Goal: Task Accomplishment & Management: Complete application form

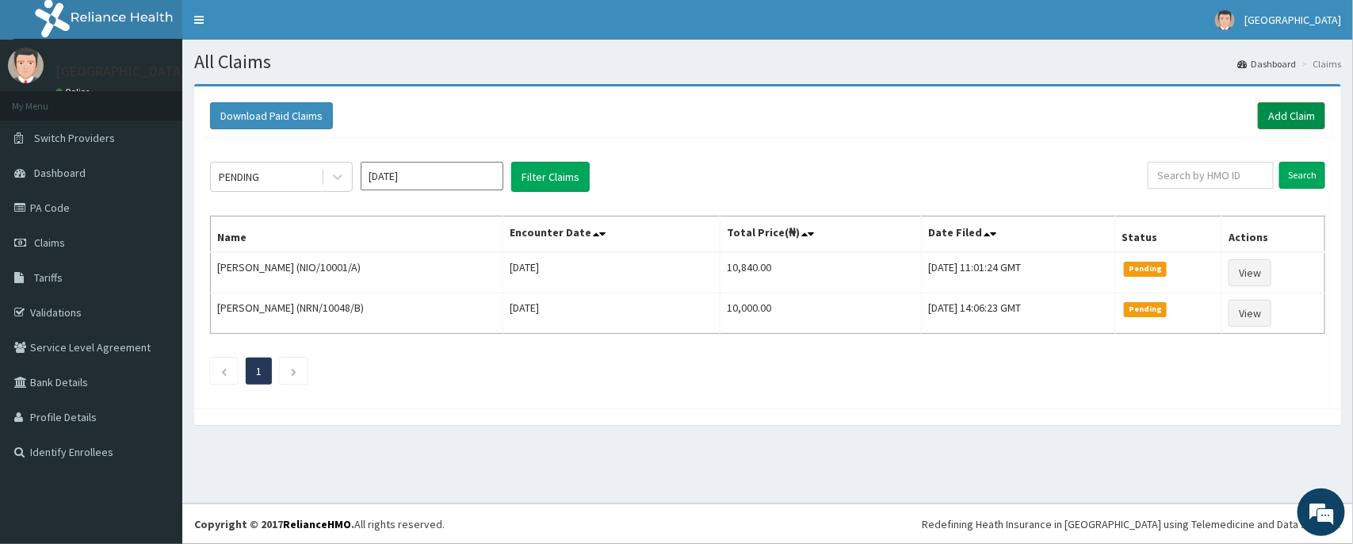
click at [1258, 124] on link "Add Claim" at bounding box center [1290, 115] width 67 height 27
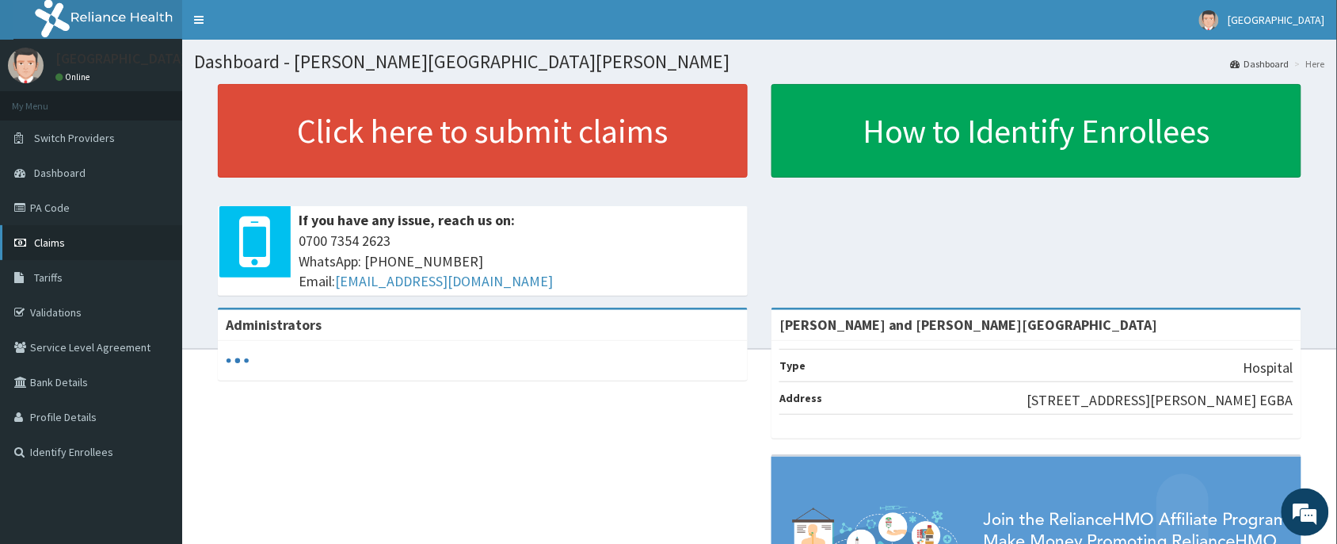
click at [105, 240] on link "Claims" at bounding box center [91, 242] width 182 height 35
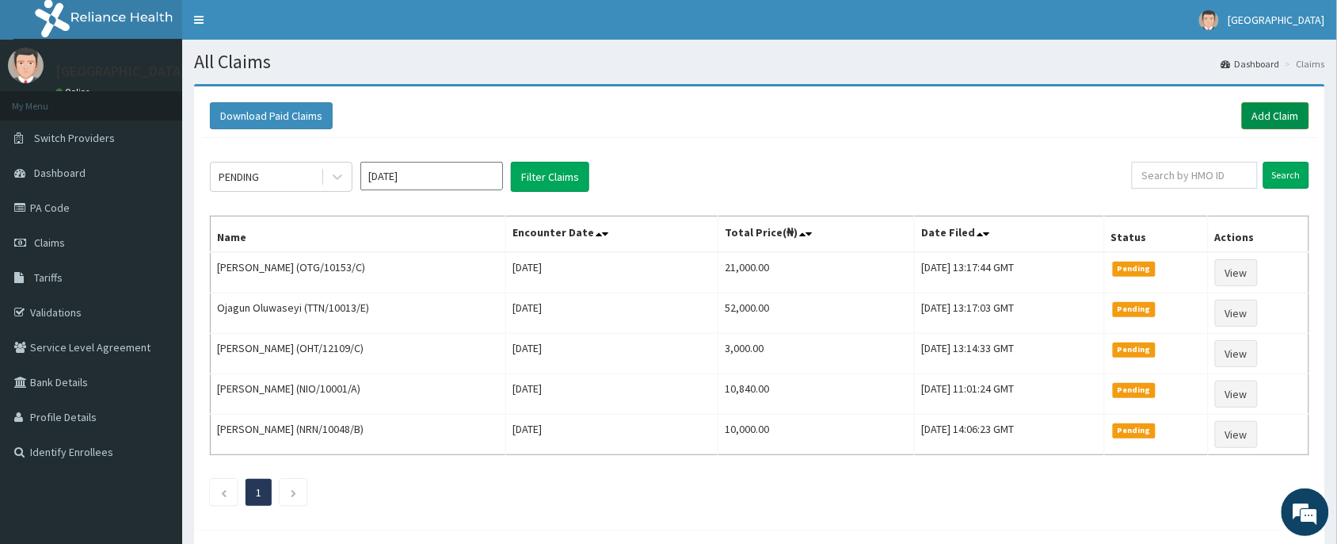
click at [1245, 117] on link "Add Claim" at bounding box center [1275, 115] width 67 height 27
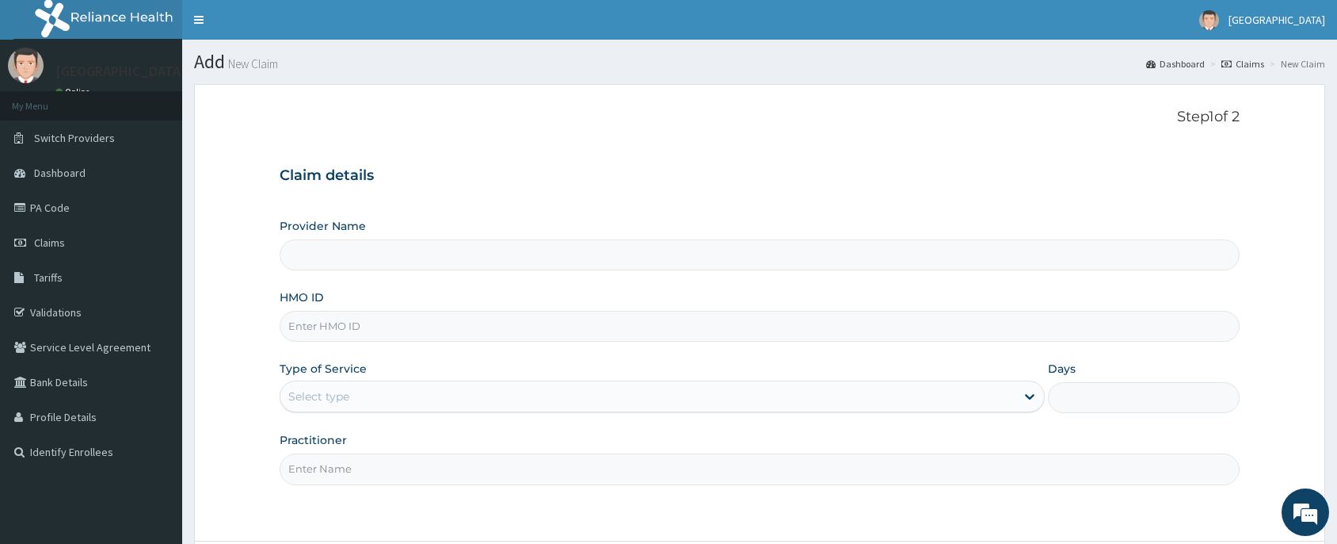
click at [437, 326] on input "HMO ID" at bounding box center [760, 326] width 960 height 31
type input "WML/10095/B"
type input "[PERSON_NAME] and [PERSON_NAME][GEOGRAPHIC_DATA]"
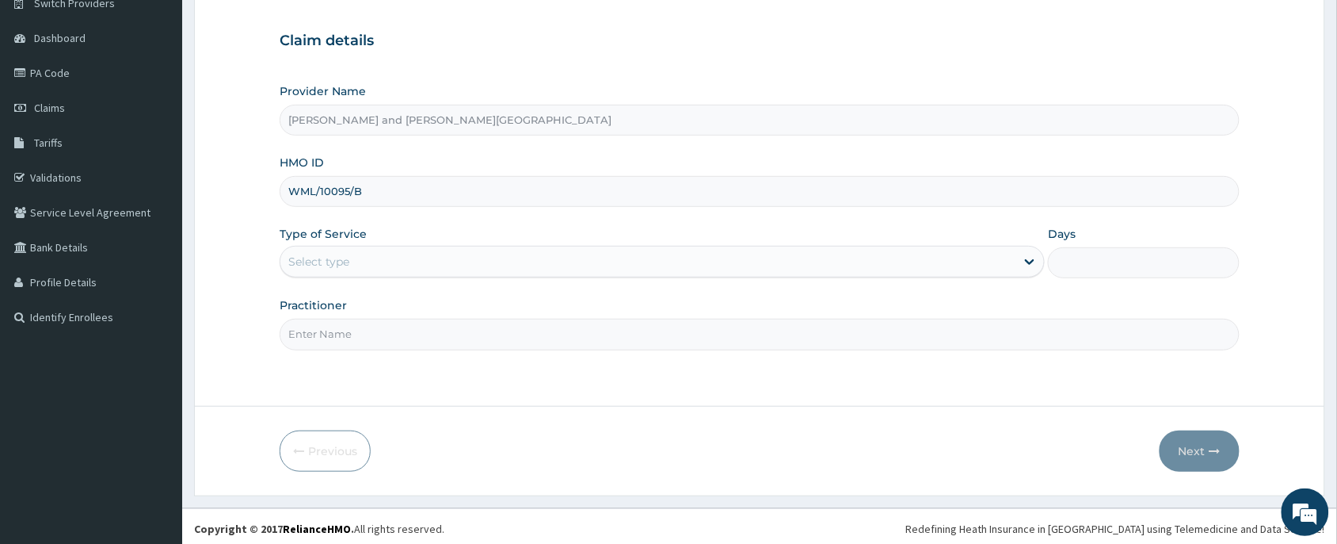
scroll to position [139, 0]
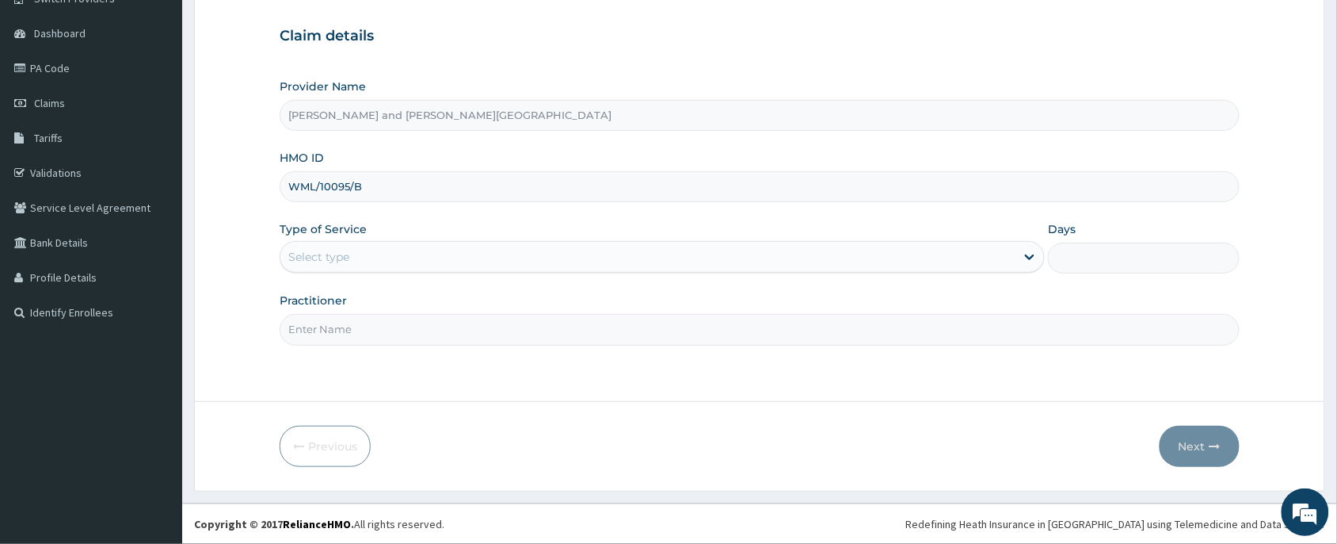
type input "WML/10095/B"
click at [327, 265] on div "Select type" at bounding box center [318, 257] width 61 height 16
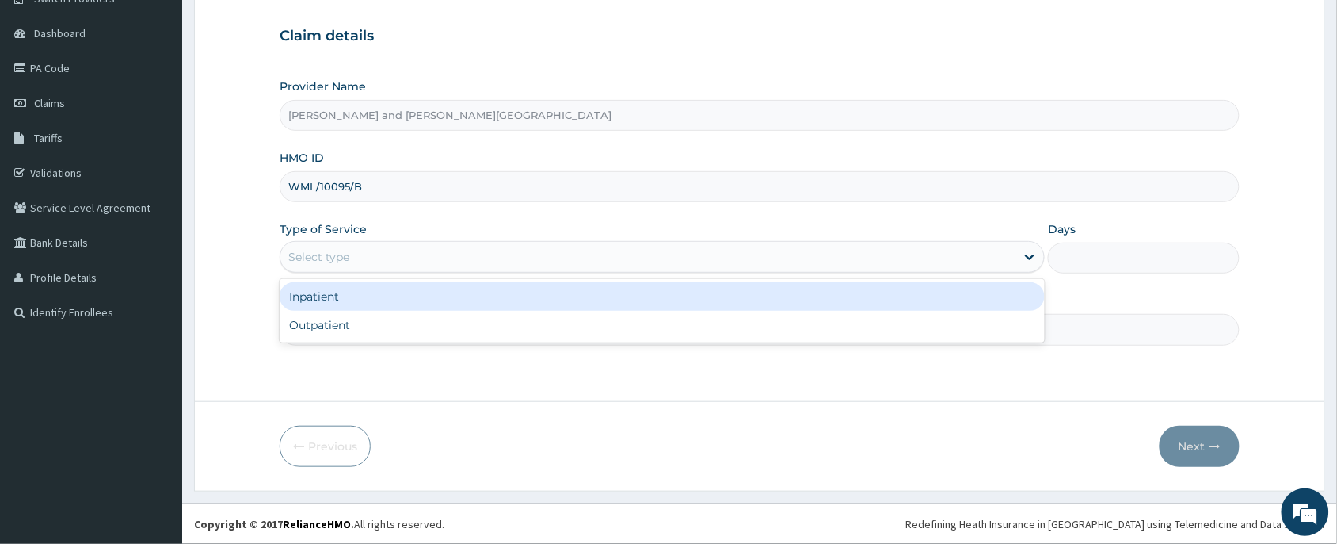
click at [333, 323] on div "Outpatient" at bounding box center [662, 325] width 765 height 29
type input "1"
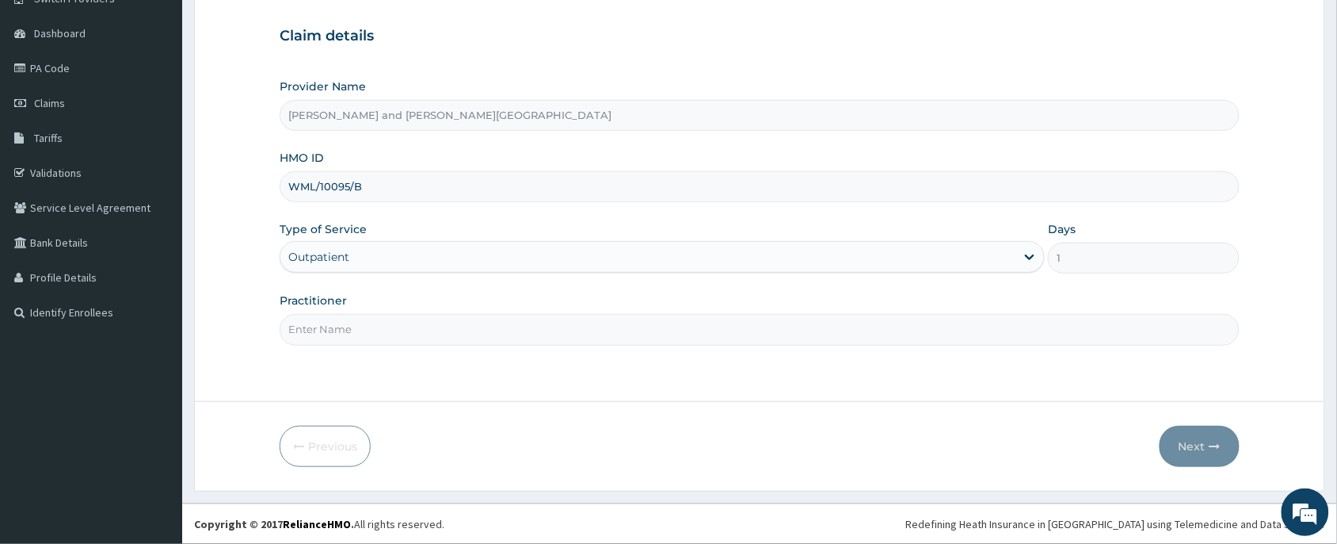
click at [333, 323] on input "Practitioner" at bounding box center [760, 329] width 960 height 31
type input "[PERSON_NAME]"
click at [1186, 440] on button "Next" at bounding box center [1200, 445] width 80 height 41
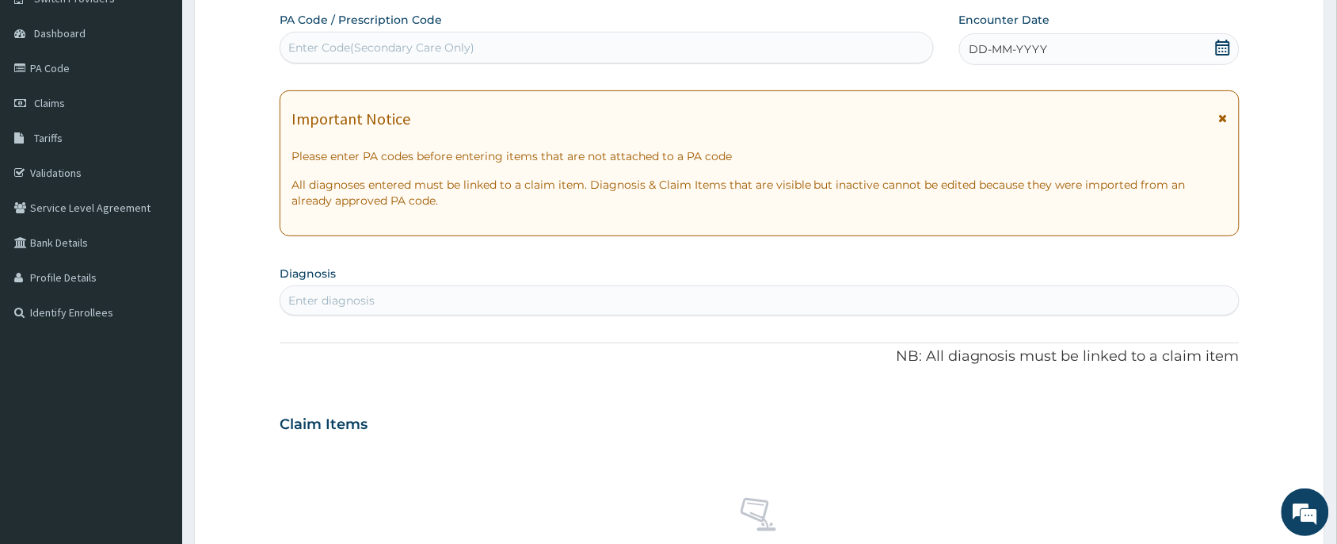
click at [1216, 53] on icon at bounding box center [1223, 48] width 16 height 16
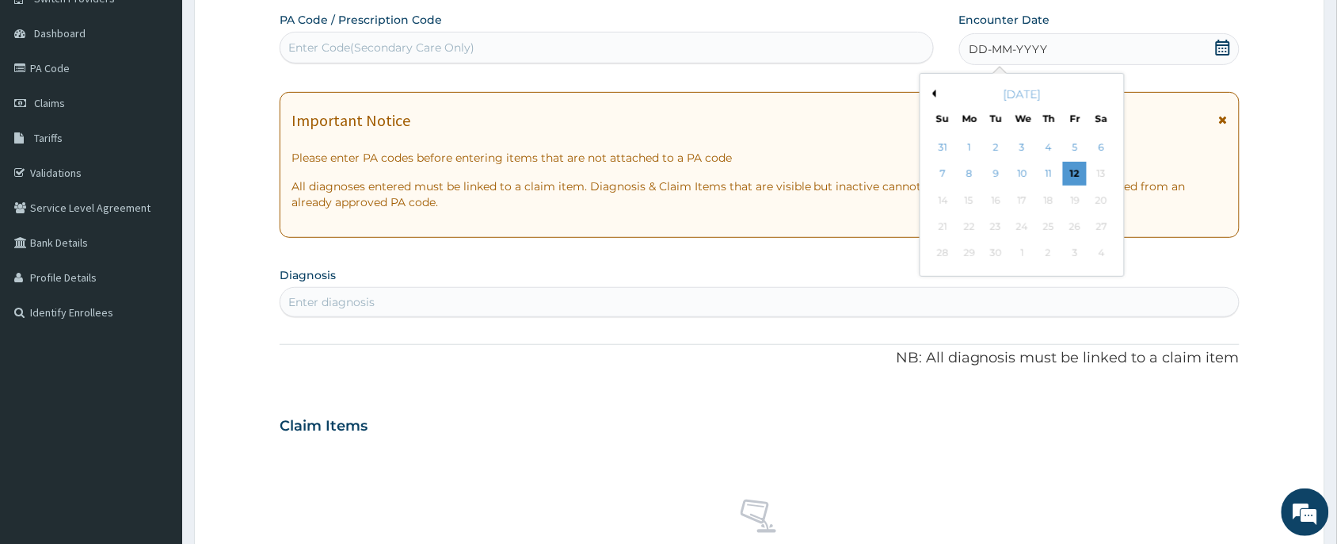
scroll to position [0, 0]
click at [1084, 178] on div "12" at bounding box center [1075, 174] width 24 height 24
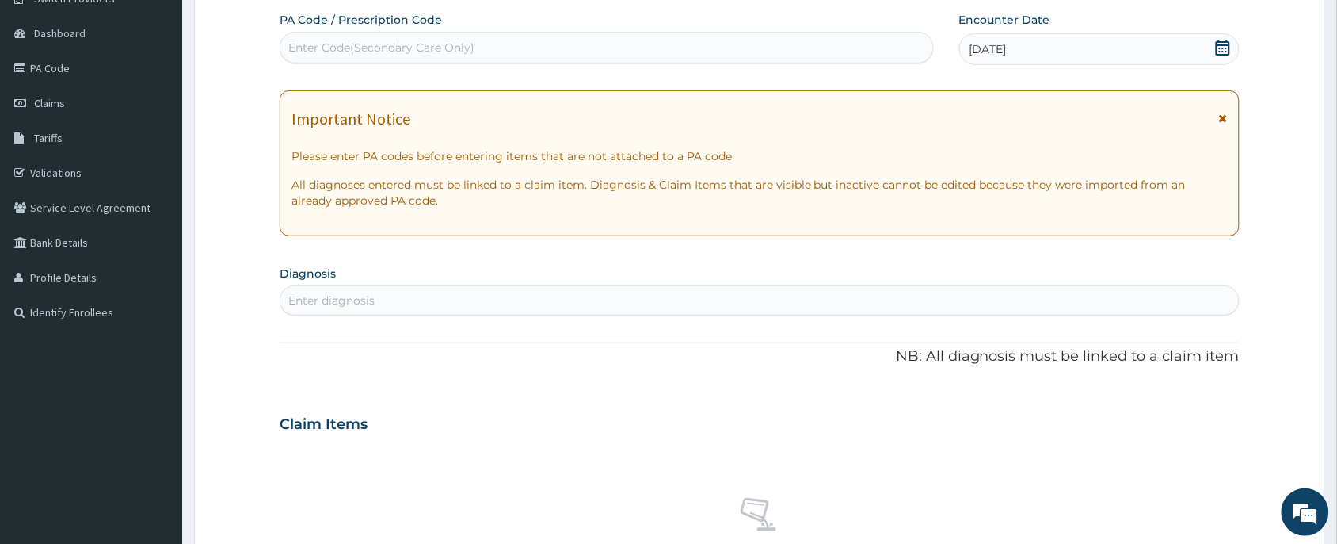
click at [432, 302] on div "Enter diagnosis" at bounding box center [759, 300] width 959 height 25
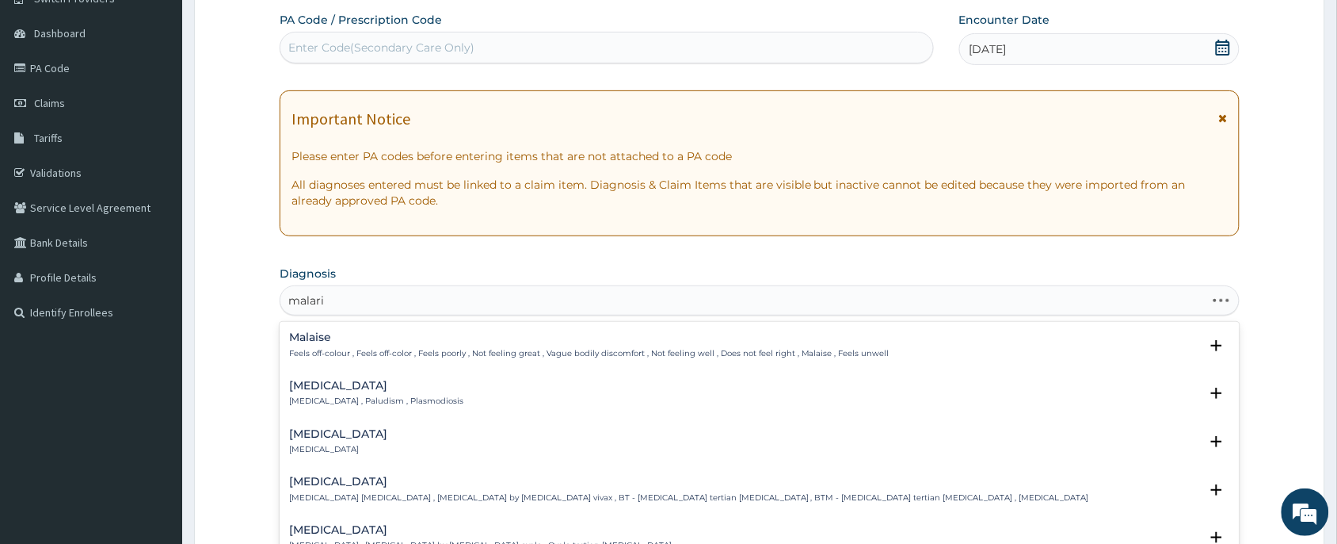
type input "[MEDICAL_DATA]"
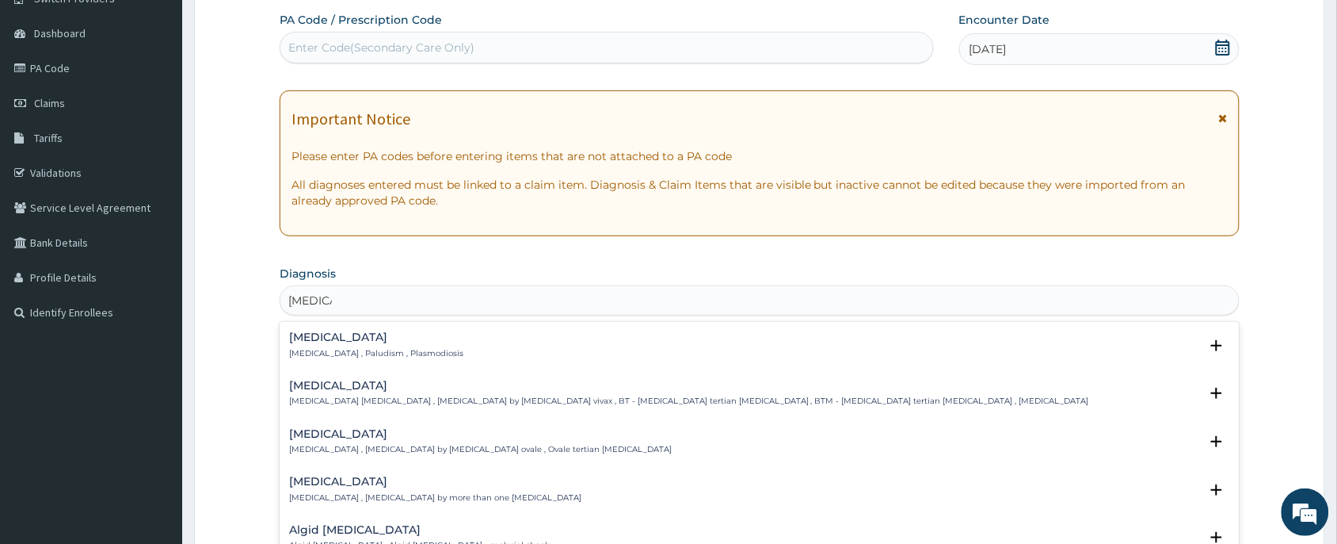
click at [313, 366] on div "Malaria Malaria , Paludism , Plasmodiosis Select Status Query Query covers susp…" at bounding box center [759, 349] width 941 height 36
click at [322, 351] on p "Malaria , Paludism , Plasmodiosis" at bounding box center [376, 353] width 174 height 11
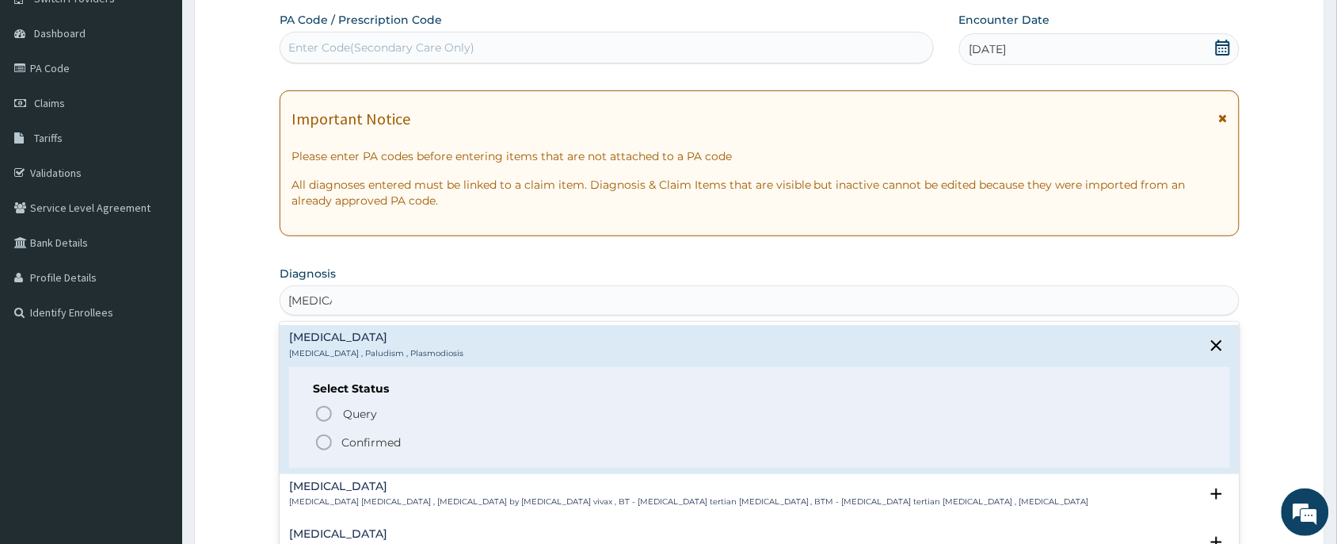
click at [341, 436] on span "Confirmed" at bounding box center [761, 442] width 892 height 19
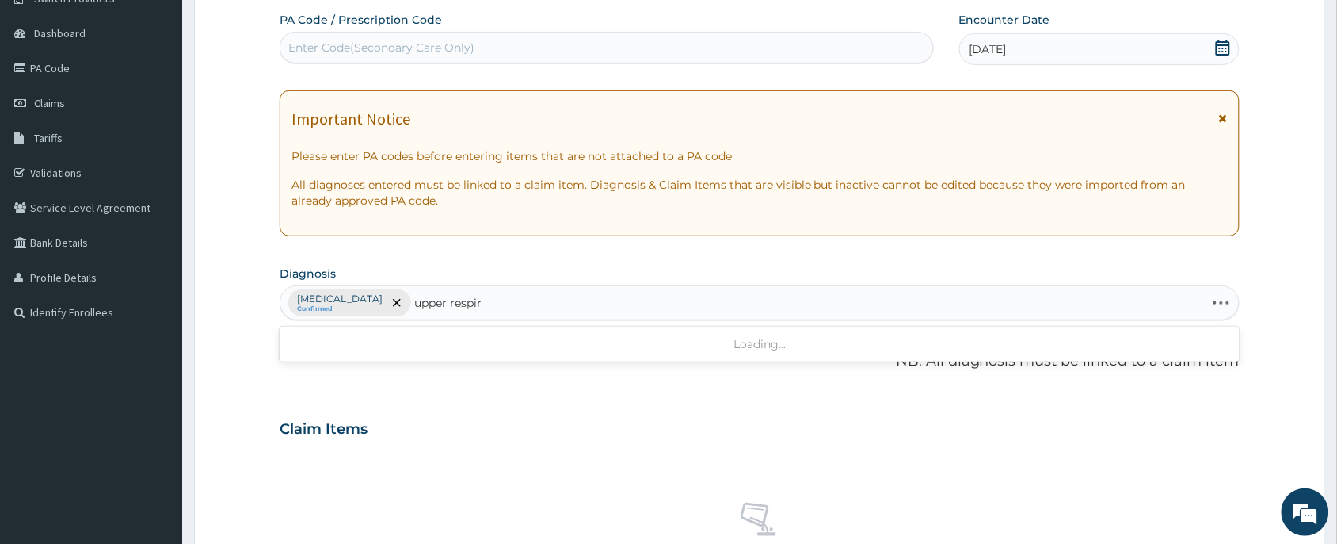
type input "upper respira"
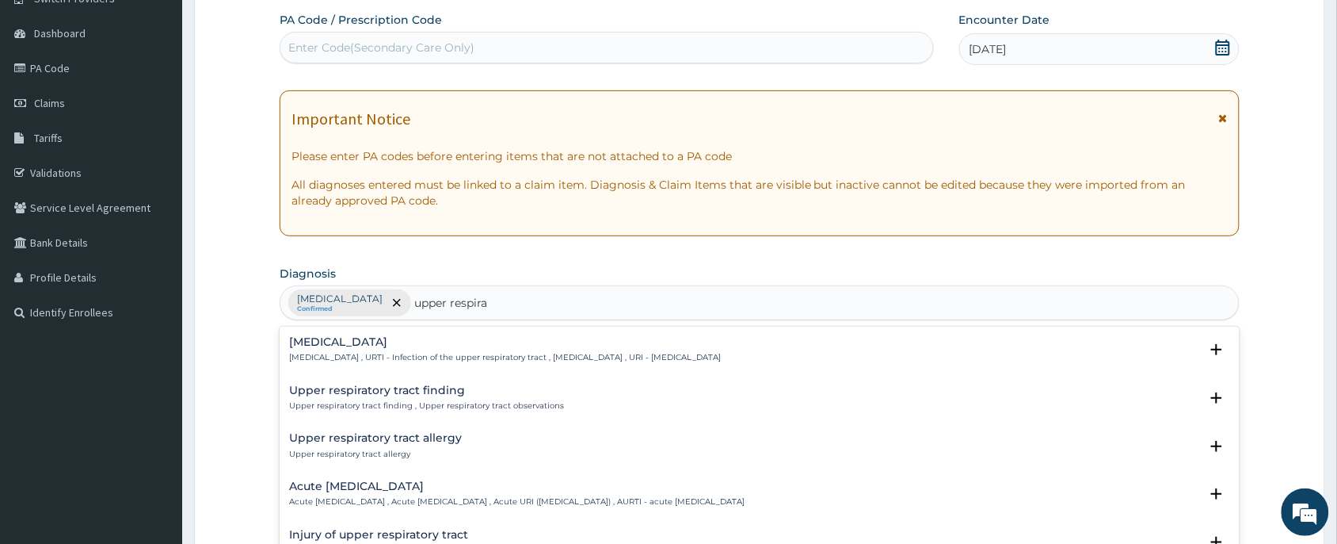
click at [400, 351] on div "Upper respiratory infection Upper respiratory infection , URTI - Infection of t…" at bounding box center [505, 350] width 432 height 28
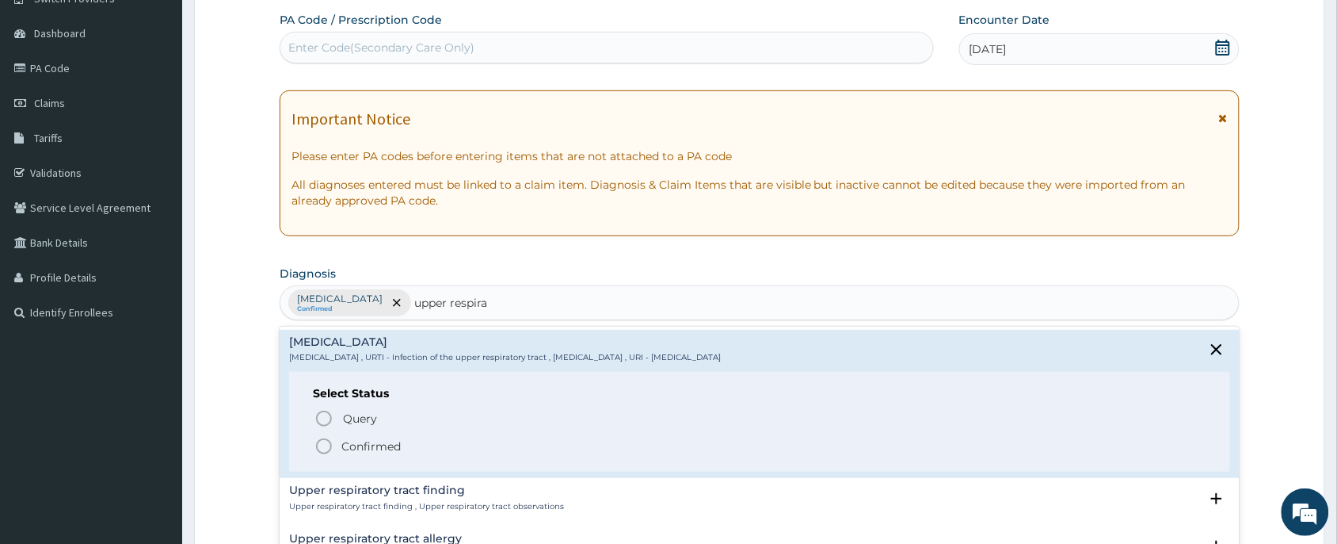
click at [389, 454] on p "Confirmed" at bounding box center [370, 446] width 59 height 16
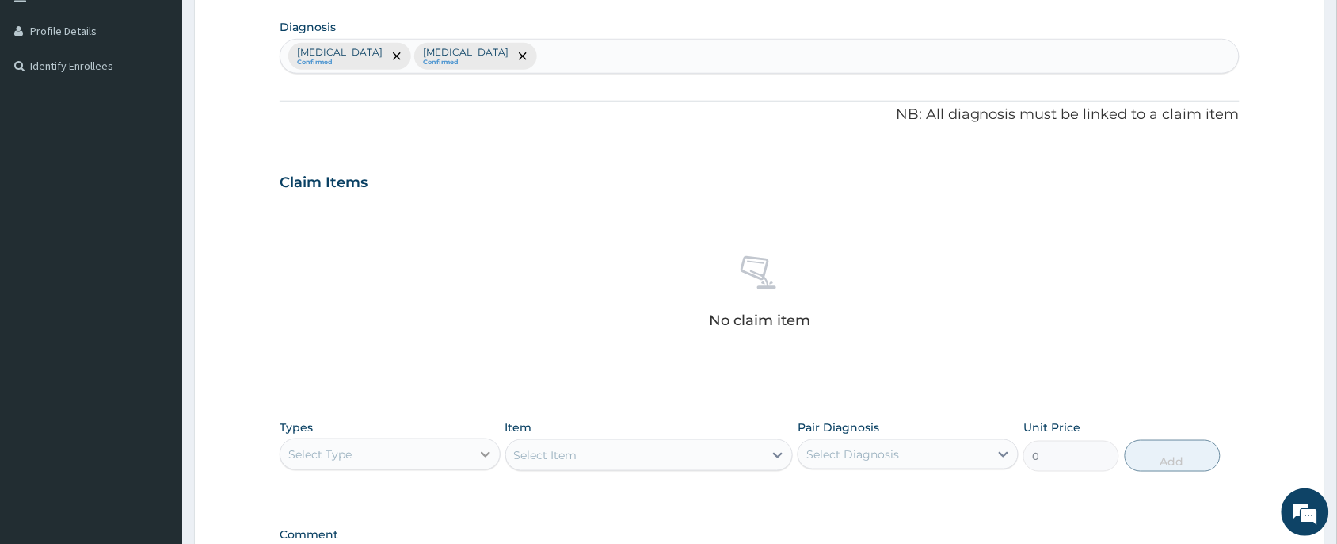
scroll to position [600, 0]
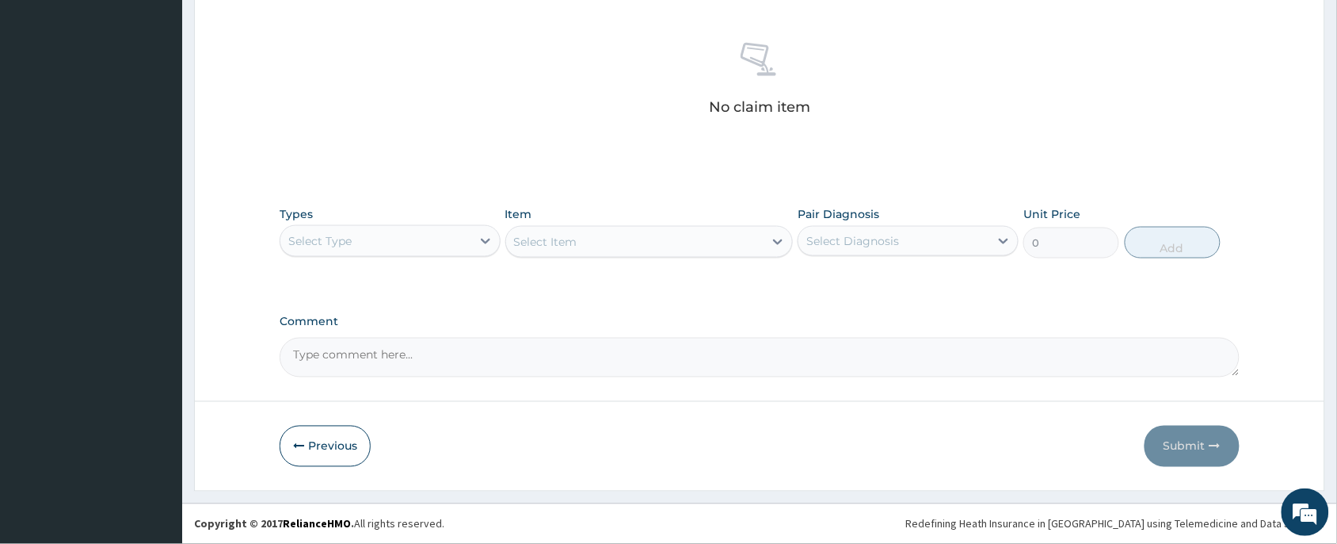
click at [414, 244] on div "Select Type" at bounding box center [375, 240] width 191 height 25
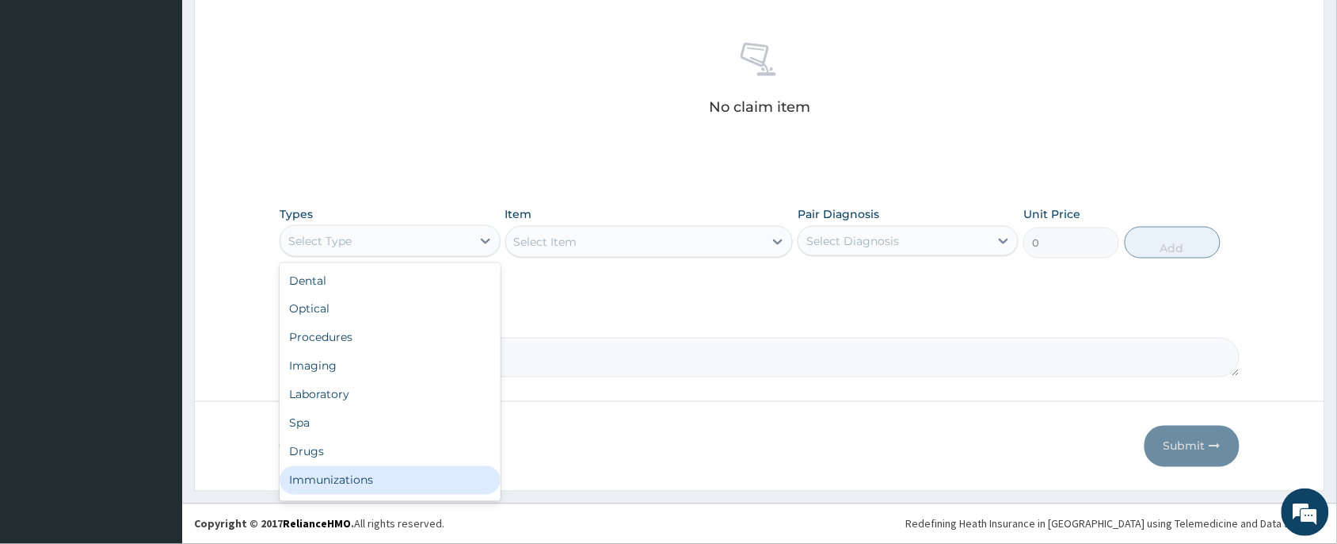
click at [338, 454] on div "Drugs" at bounding box center [390, 451] width 221 height 29
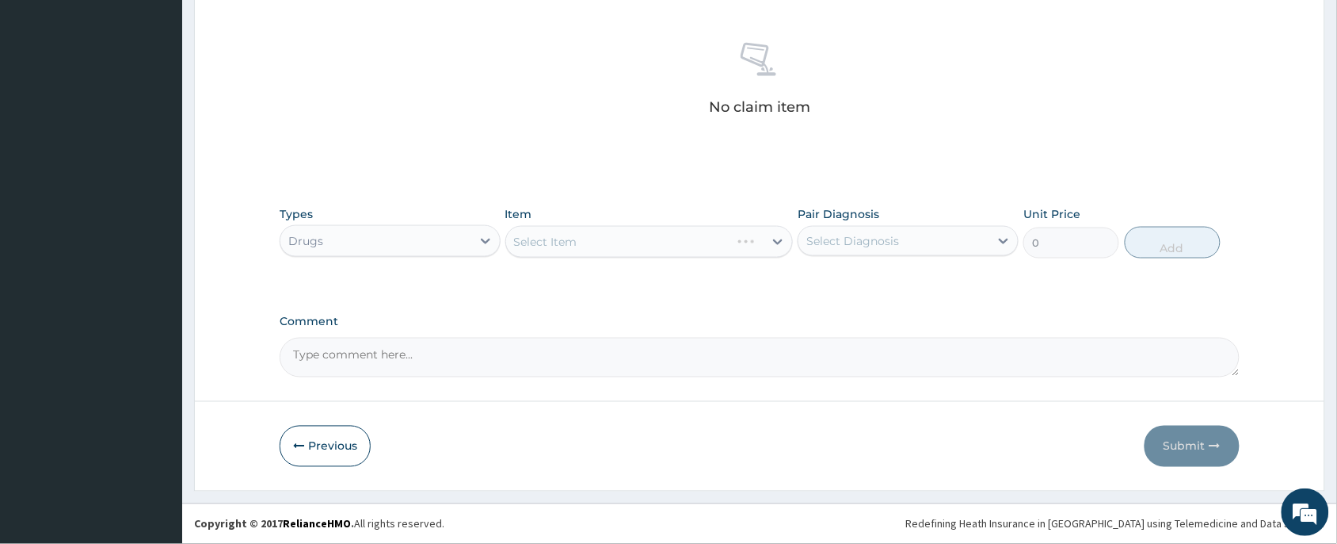
click at [547, 232] on div "Select Item" at bounding box center [650, 242] width 288 height 32
click at [583, 252] on div "Select Item" at bounding box center [635, 241] width 258 height 25
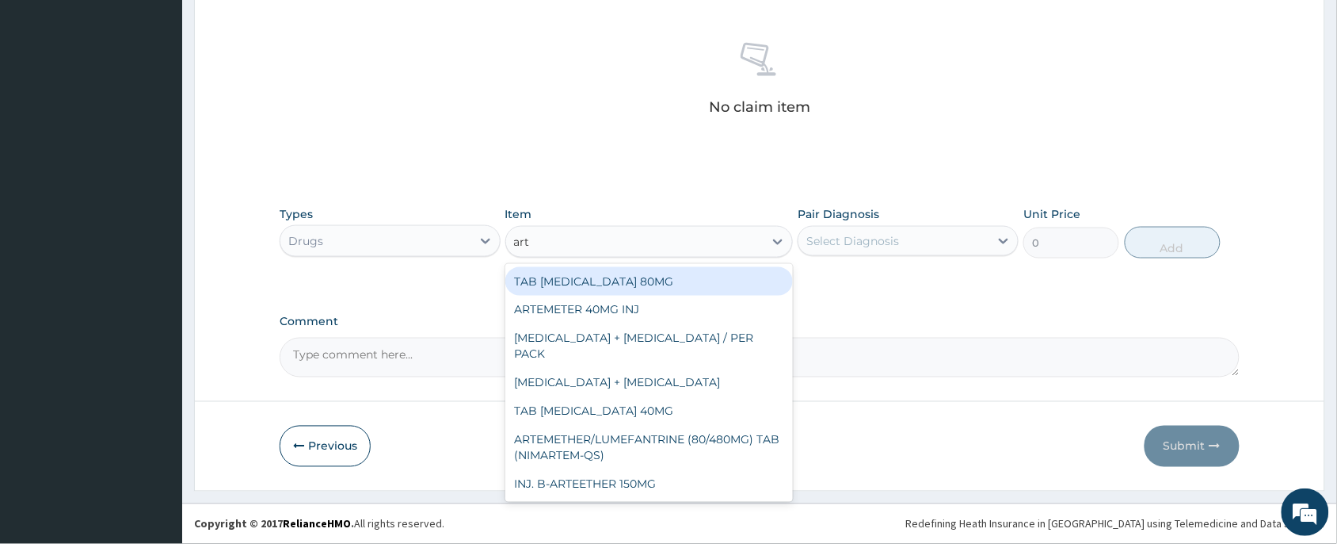
type input "arte"
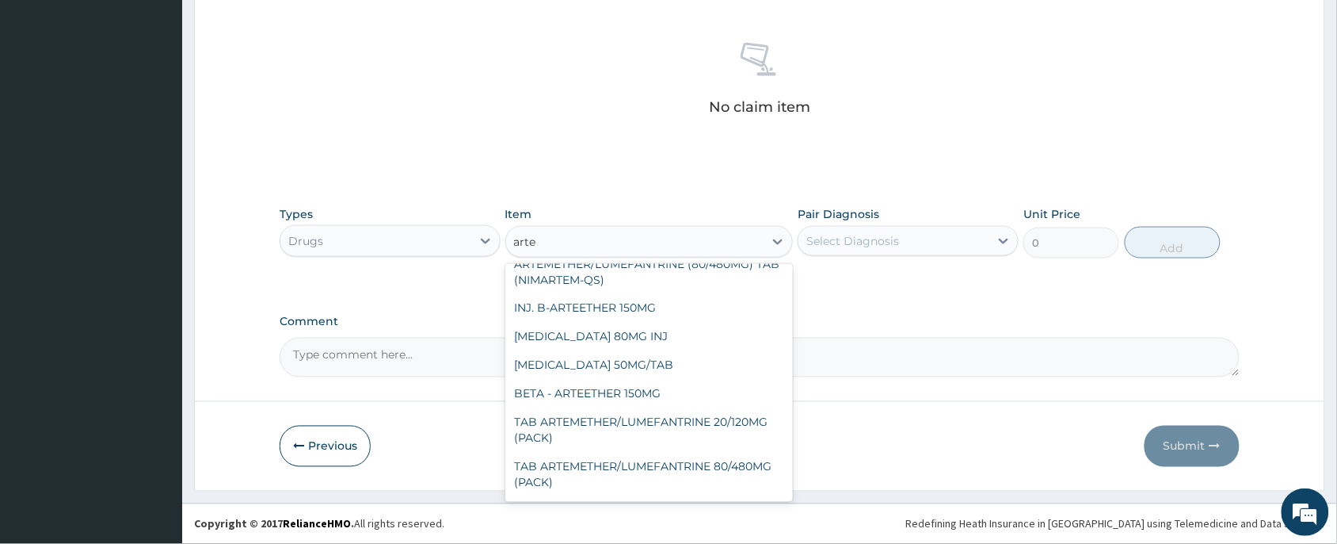
scroll to position [243, 0]
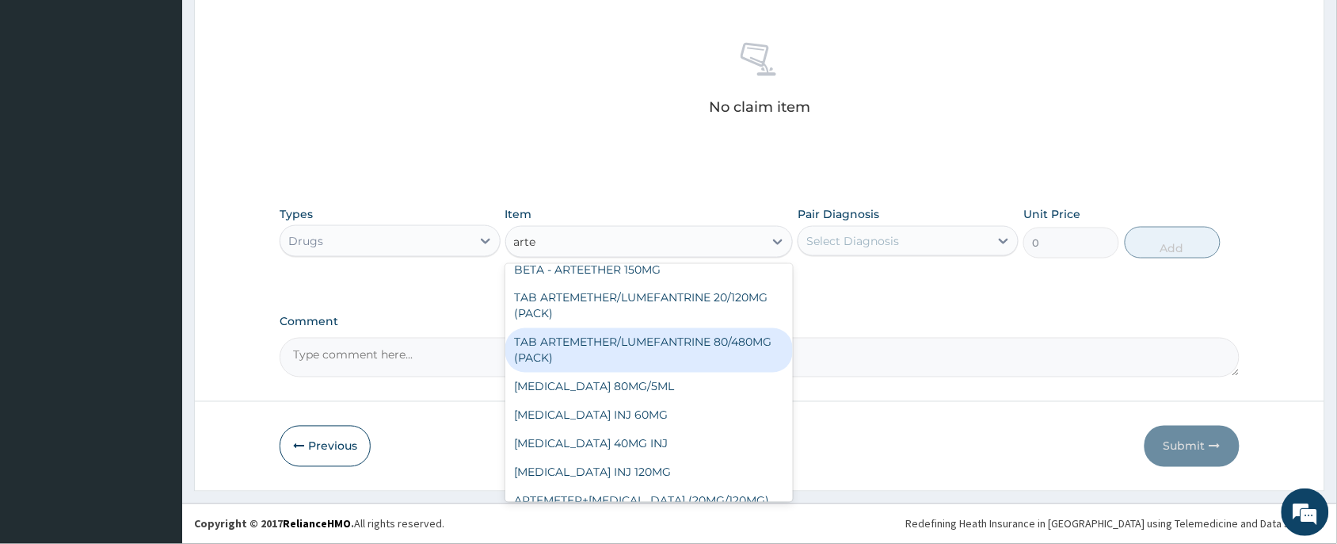
drag, startPoint x: 686, startPoint y: 327, endPoint x: 750, endPoint y: 319, distance: 63.9
click at [687, 328] on div "TAB ARTEMETHER/LUMEFANTRINE 80/480MG (PACK)" at bounding box center [650, 350] width 288 height 44
type input "1600"
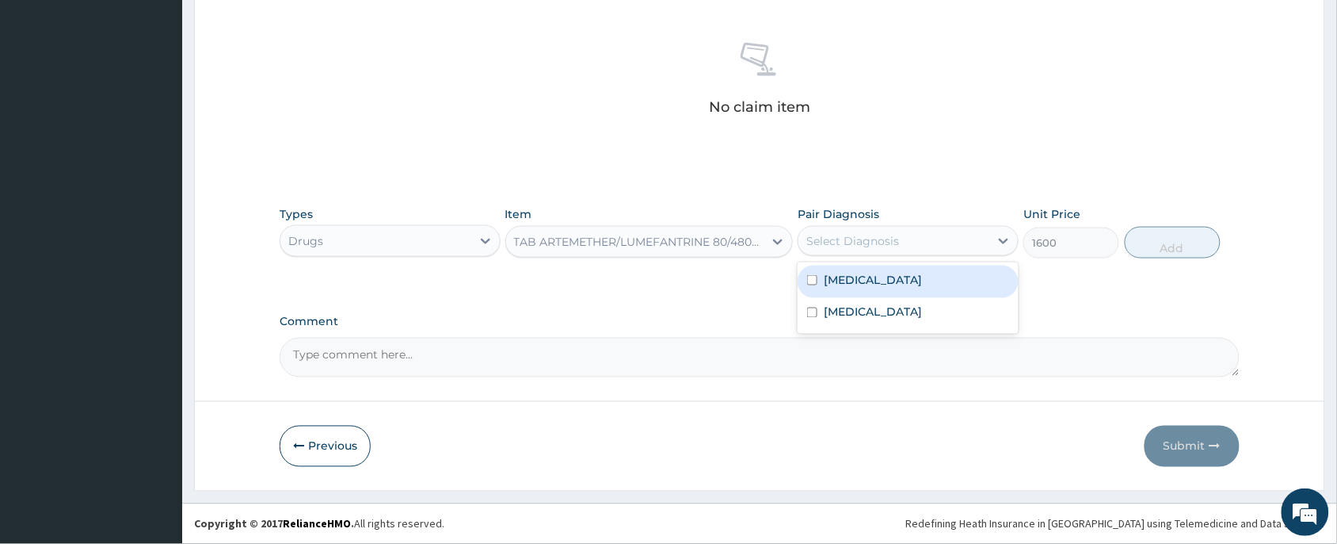
click at [860, 238] on div "Select Diagnosis" at bounding box center [853, 241] width 93 height 16
click at [870, 282] on div "Malaria" at bounding box center [908, 281] width 221 height 32
checkbox input "true"
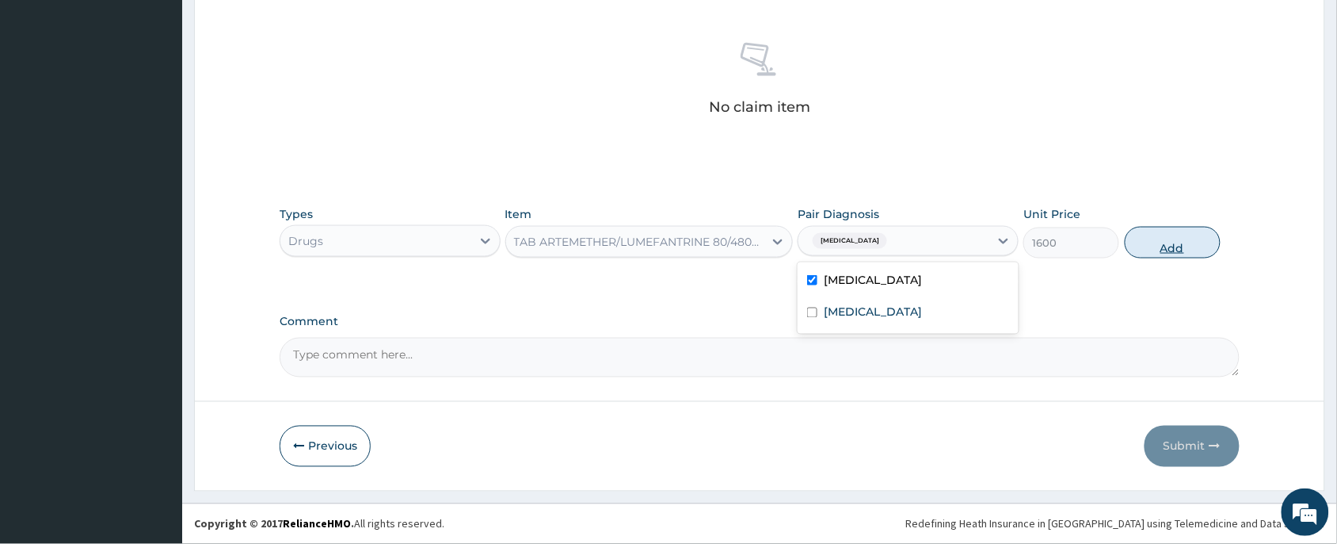
click at [1182, 246] on button "Add" at bounding box center [1173, 243] width 96 height 32
type input "0"
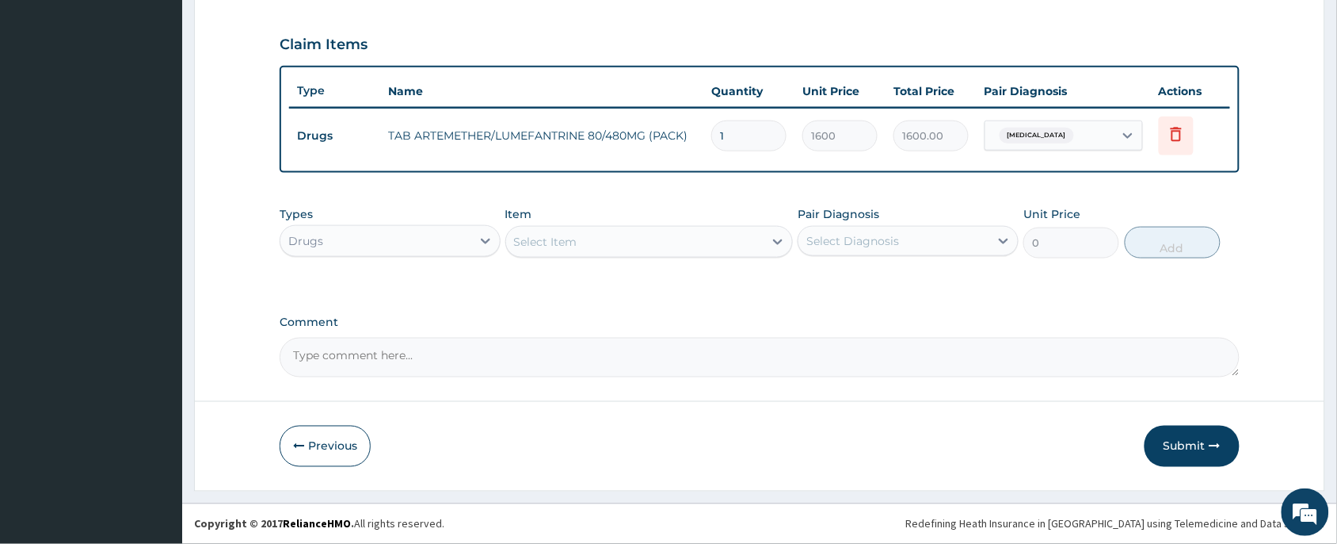
scroll to position [523, 0]
click at [583, 242] on div "Select Item" at bounding box center [635, 242] width 258 height 25
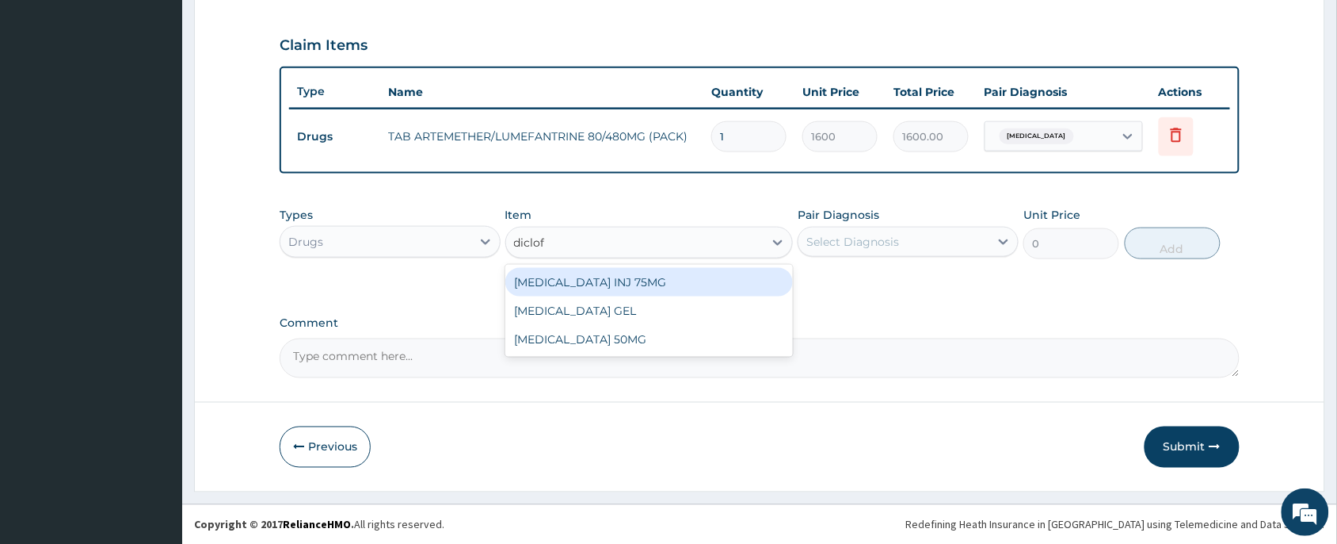
type input "diclofe"
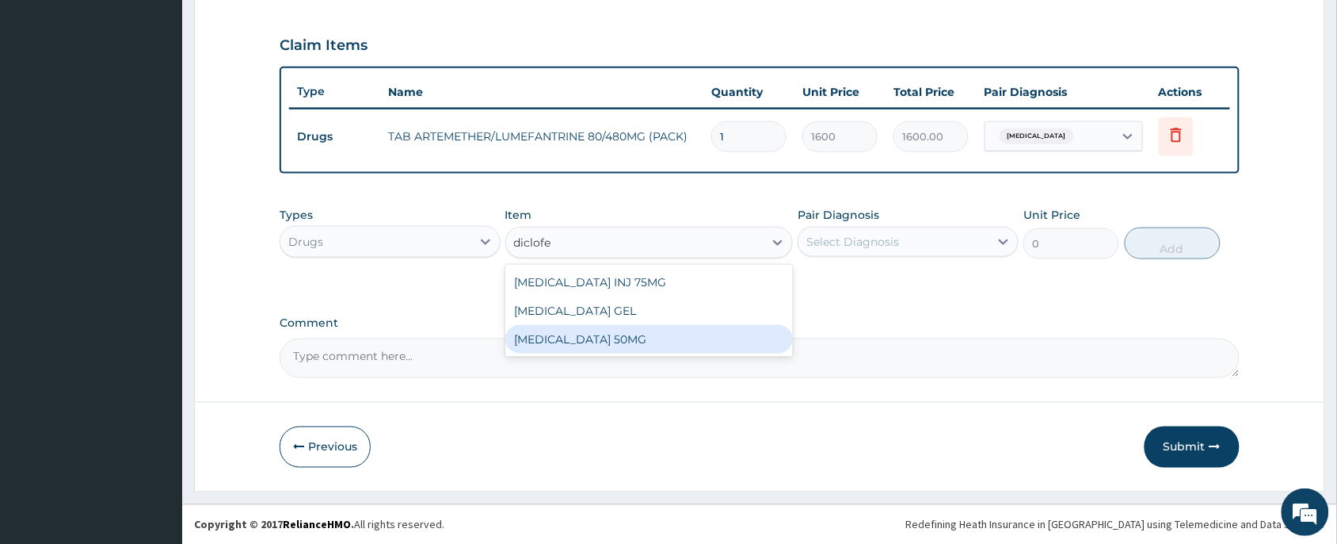
click at [559, 329] on div "DICLOFENAC 50MG" at bounding box center [650, 339] width 288 height 29
type input "25"
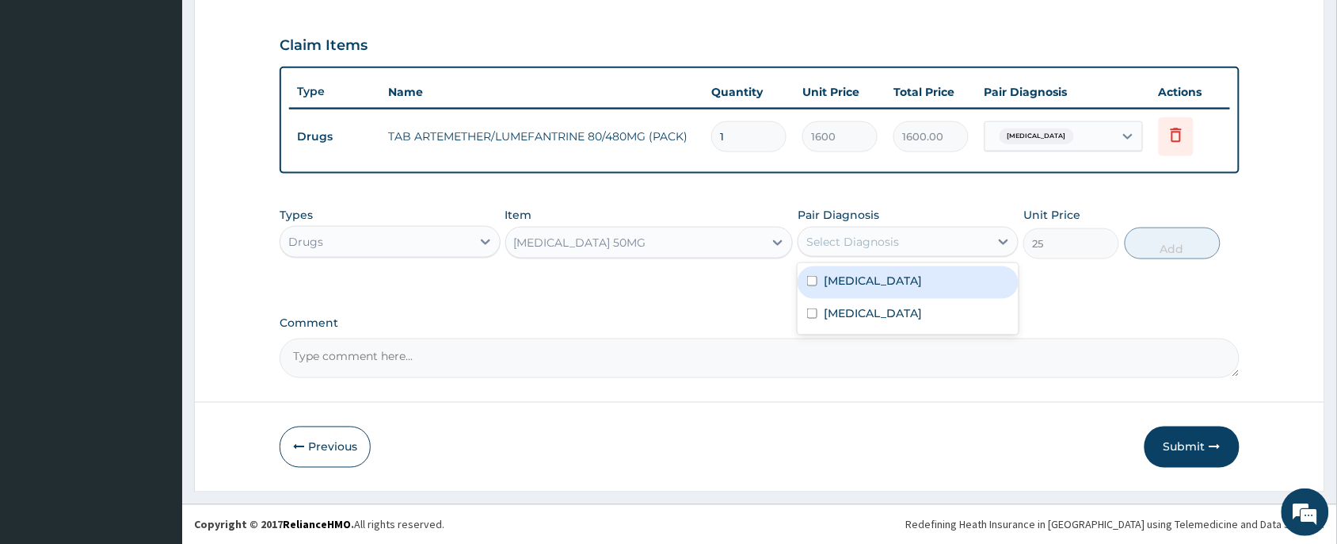
click at [888, 242] on div "Select Diagnosis" at bounding box center [853, 242] width 93 height 16
click at [898, 284] on div "Malaria" at bounding box center [908, 282] width 221 height 32
checkbox input "true"
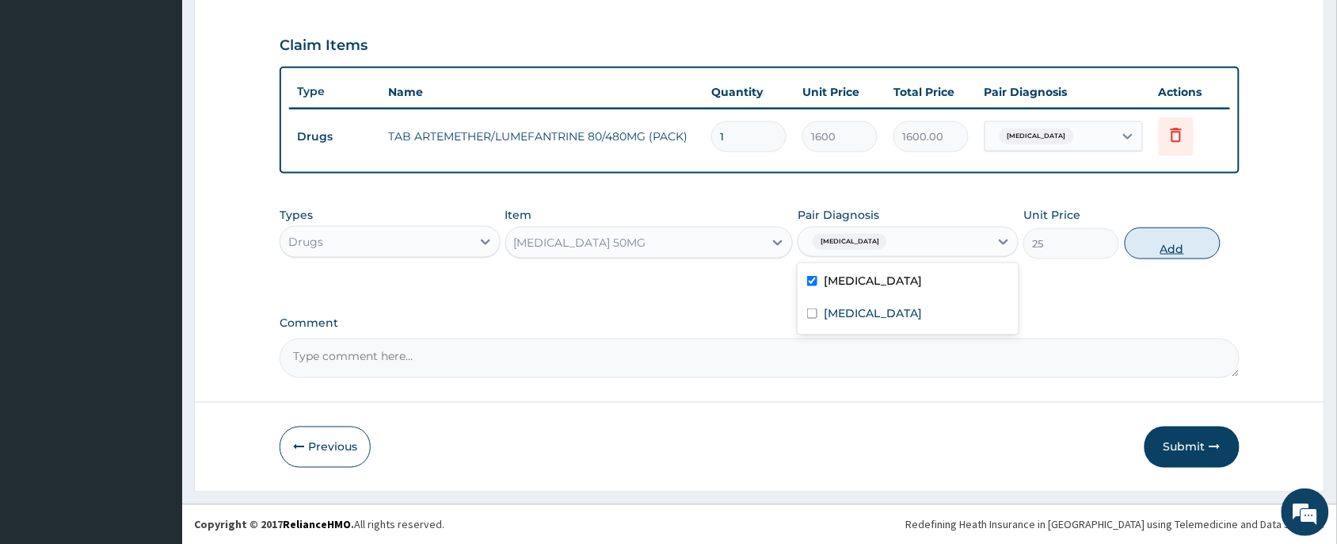
click at [1150, 239] on button "Add" at bounding box center [1173, 243] width 96 height 32
type input "0"
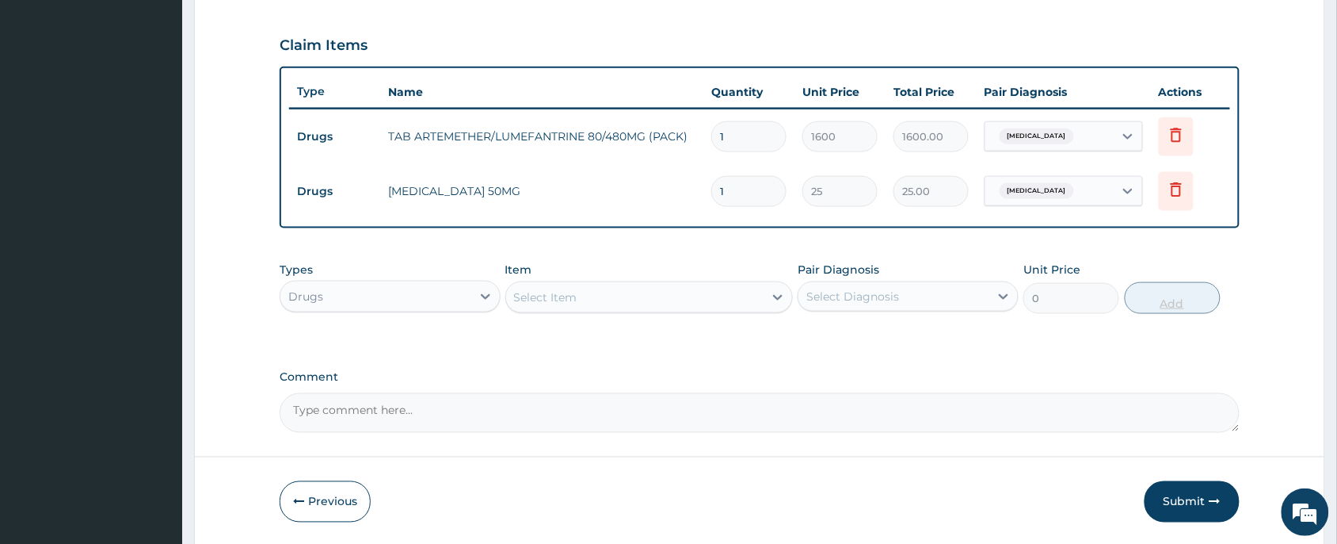
type input "10"
type input "250.00"
type input "10"
click at [612, 291] on div "Select Item" at bounding box center [635, 296] width 258 height 25
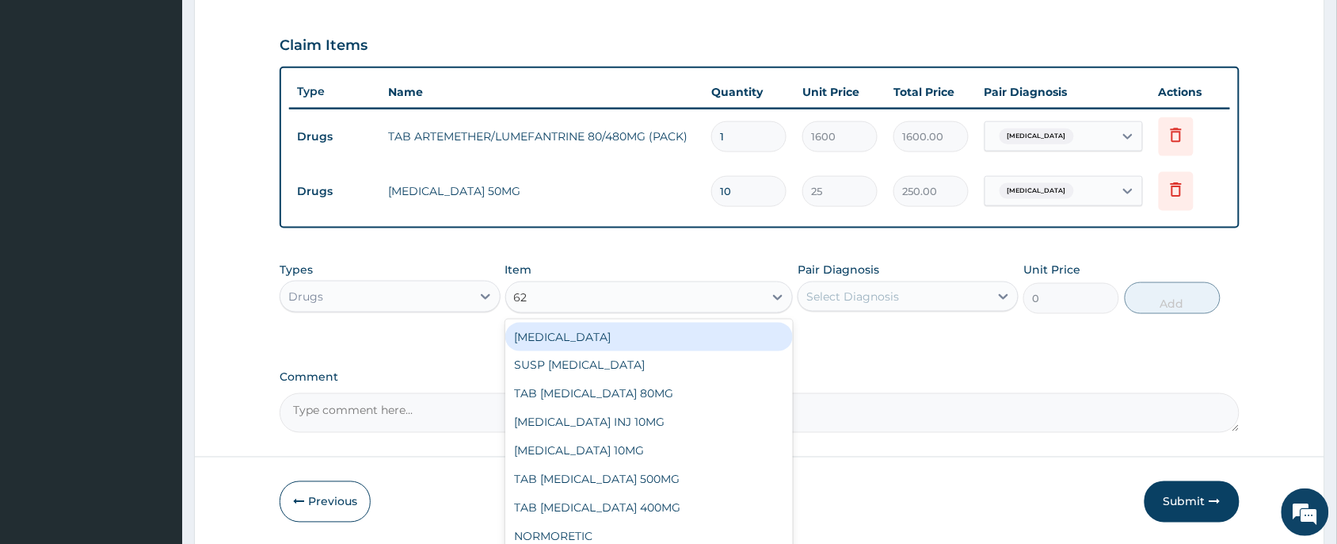
type input "625"
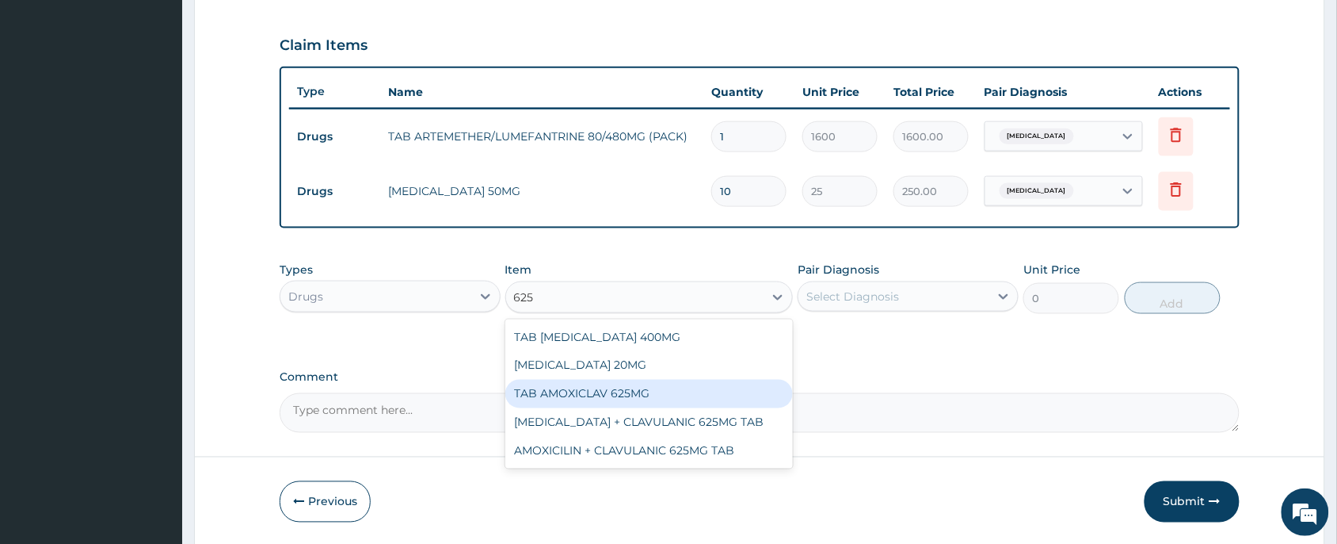
click at [696, 392] on div "TAB AMOXICLAV 625MG" at bounding box center [650, 394] width 288 height 29
type input "260"
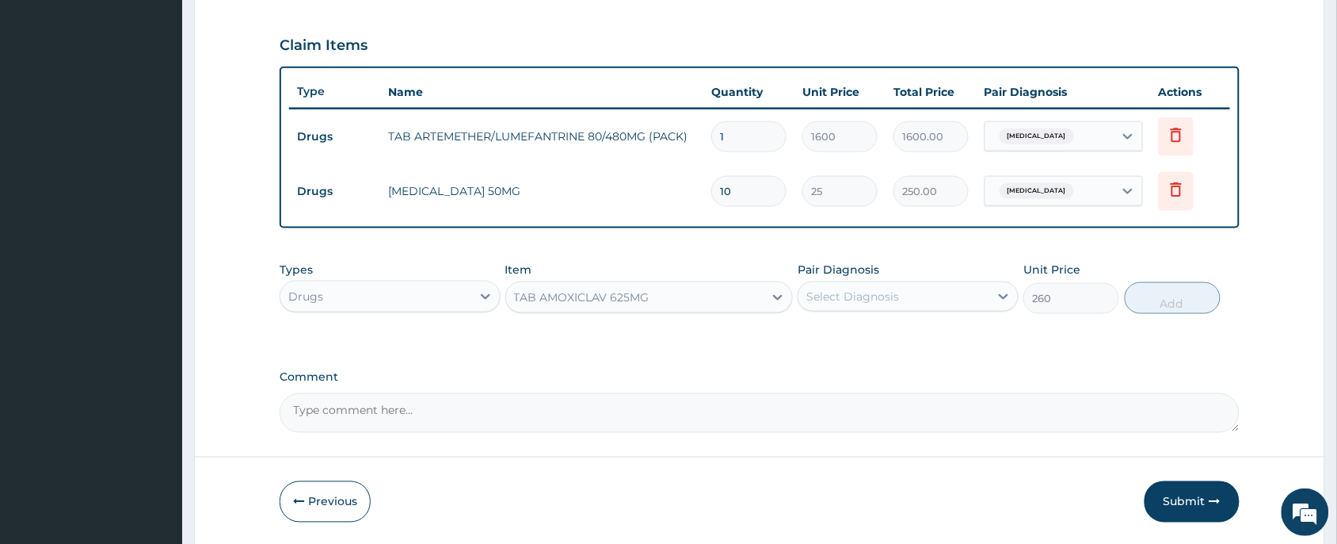
click at [919, 303] on div "Select Diagnosis" at bounding box center [894, 296] width 191 height 25
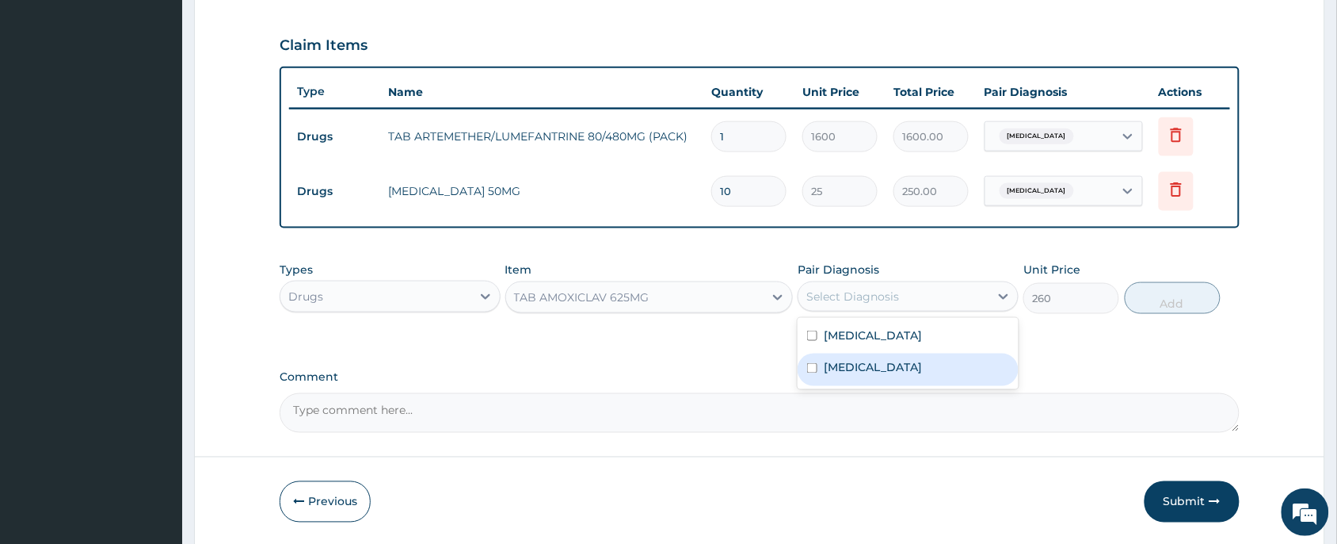
click at [915, 363] on label "Upper respiratory infection" at bounding box center [873, 368] width 98 height 16
checkbox input "true"
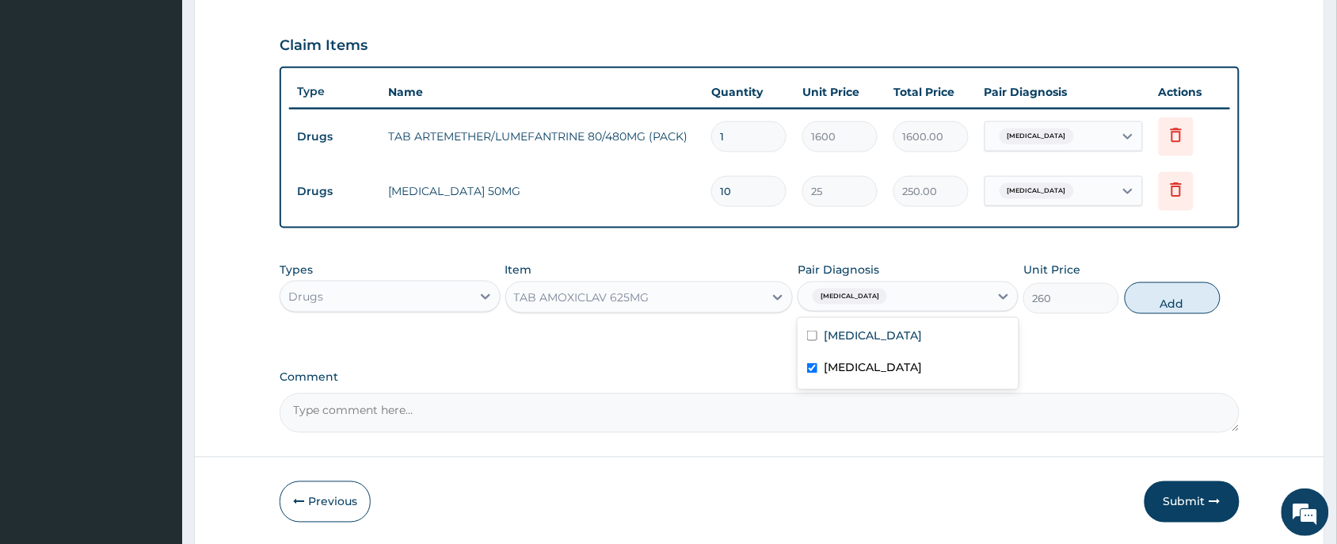
click at [1199, 295] on button "Add" at bounding box center [1173, 298] width 96 height 32
type input "0"
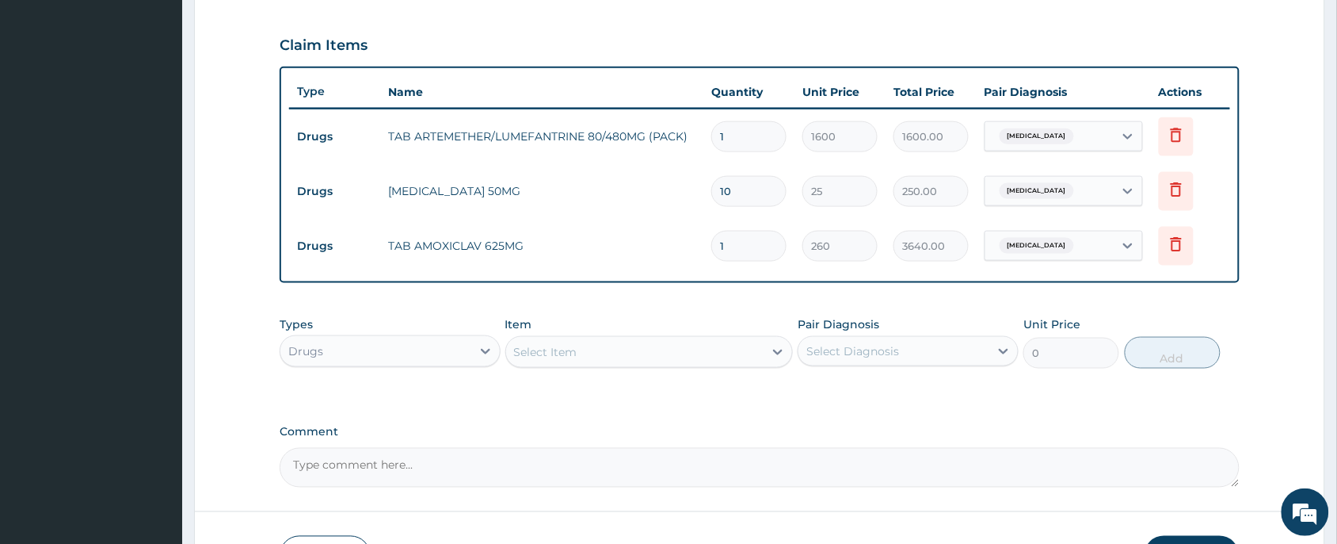
type input "14"
type input "3640.00"
type input "14"
click at [628, 349] on div "Select Item" at bounding box center [635, 351] width 258 height 25
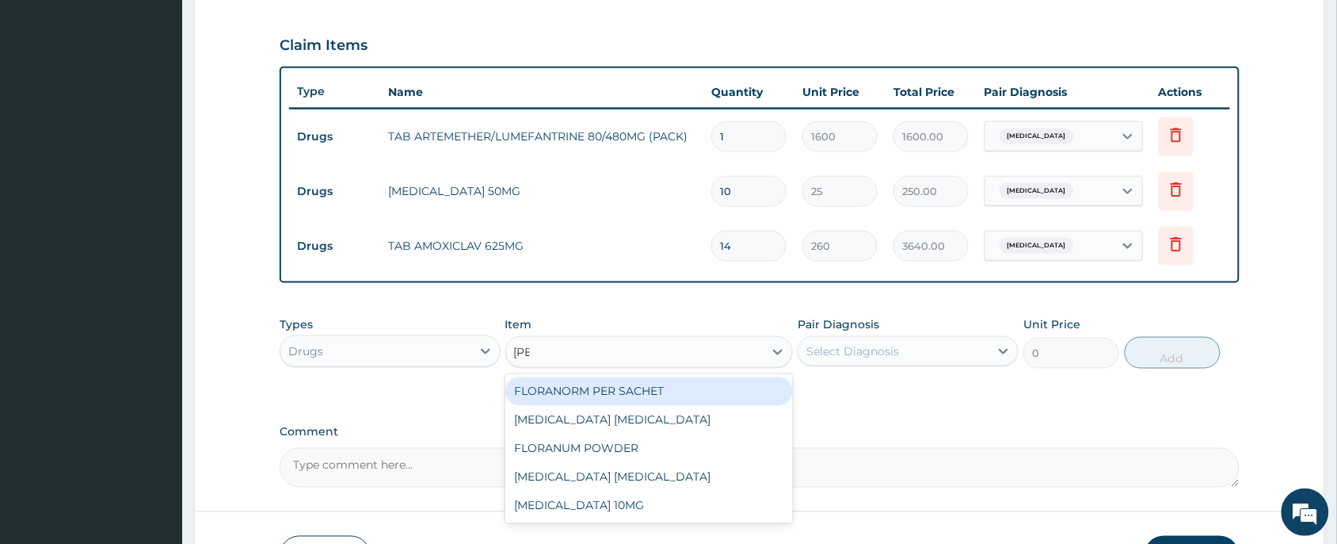
type input "lorat"
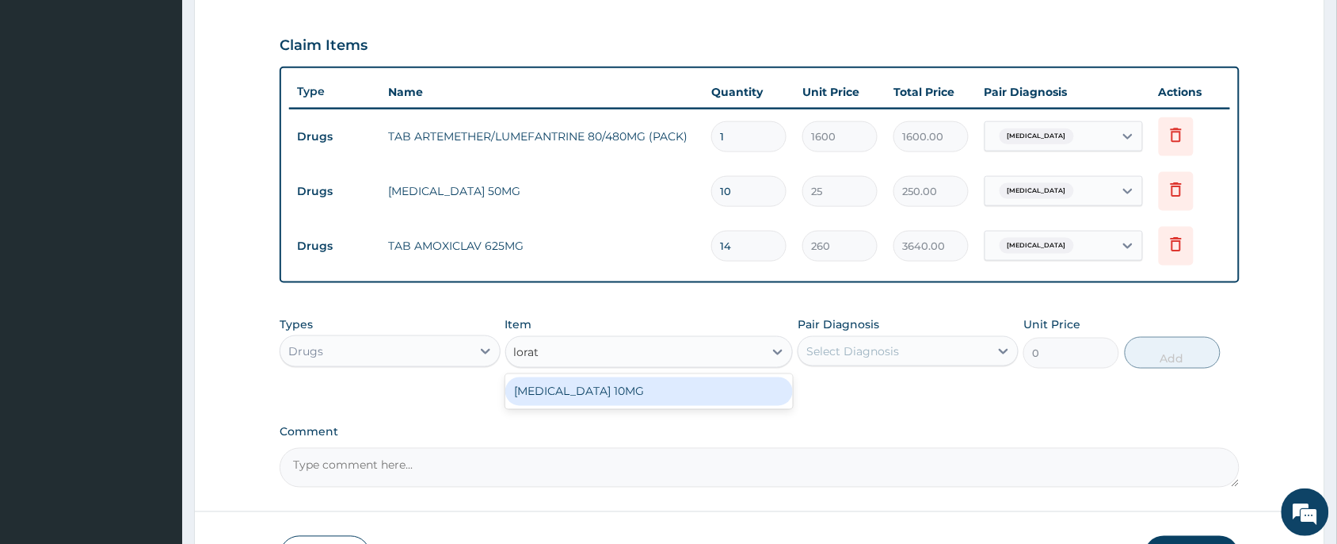
click at [648, 381] on div "LORATADINE 10MG" at bounding box center [650, 391] width 288 height 29
type input "30"
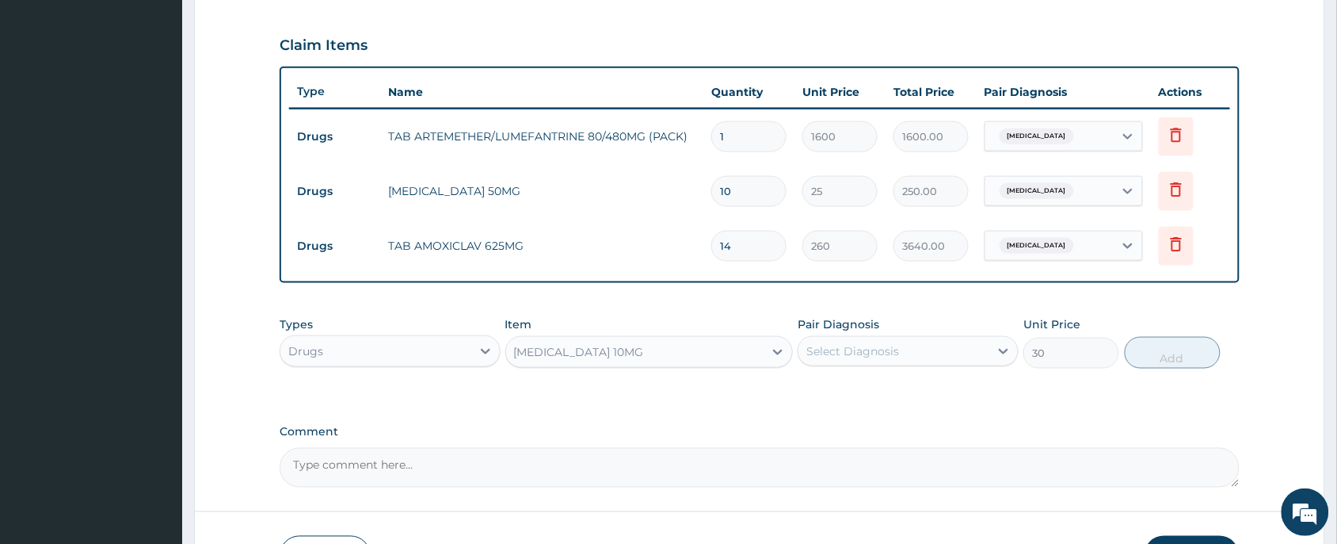
click at [936, 359] on div "Select Diagnosis" at bounding box center [894, 350] width 191 height 25
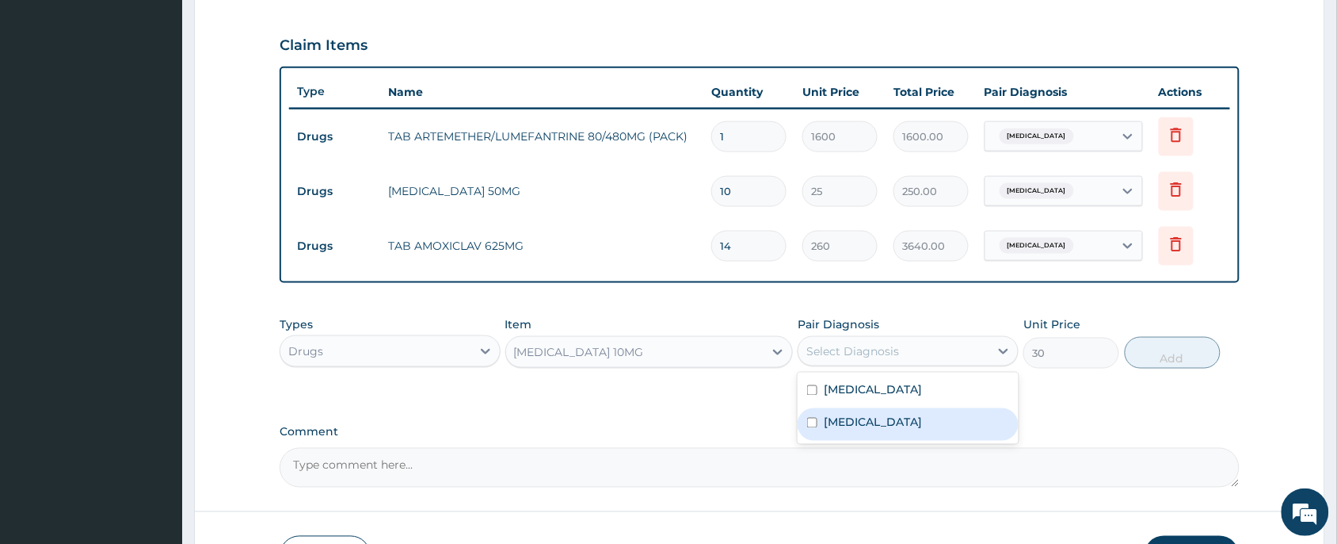
click at [922, 414] on label "Upper respiratory infection" at bounding box center [873, 422] width 98 height 16
checkbox input "true"
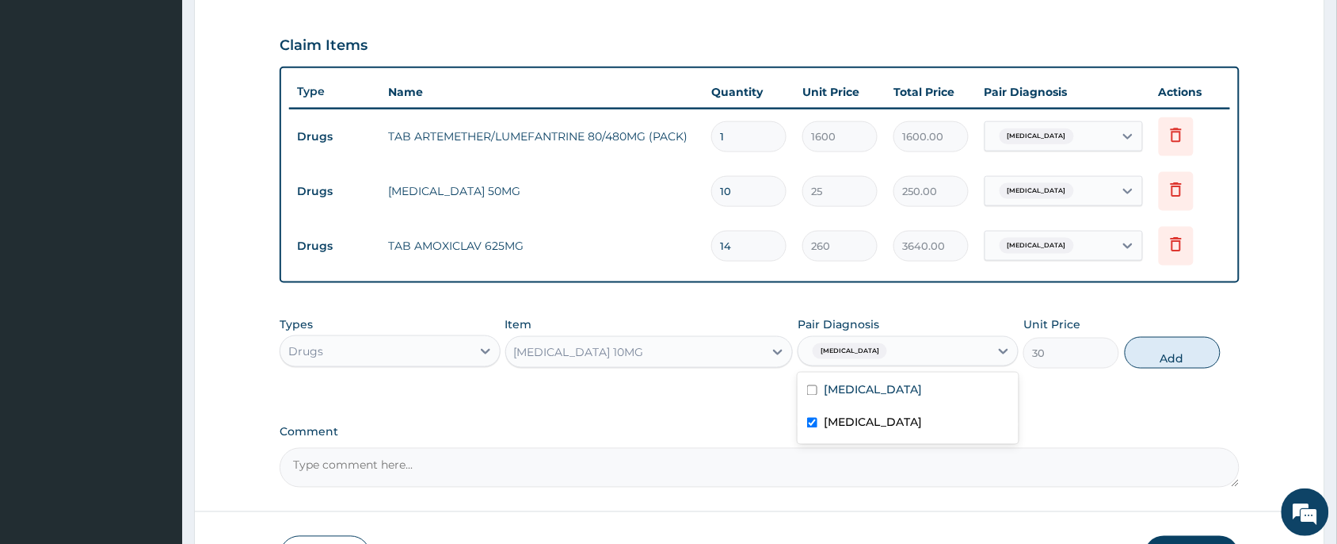
click at [1166, 368] on div "Types Drugs Item LORATADINE 10MG Pair Diagnosis option Upper respiratory infect…" at bounding box center [760, 342] width 960 height 68
click at [1165, 359] on button "Add" at bounding box center [1173, 353] width 96 height 32
type input "0"
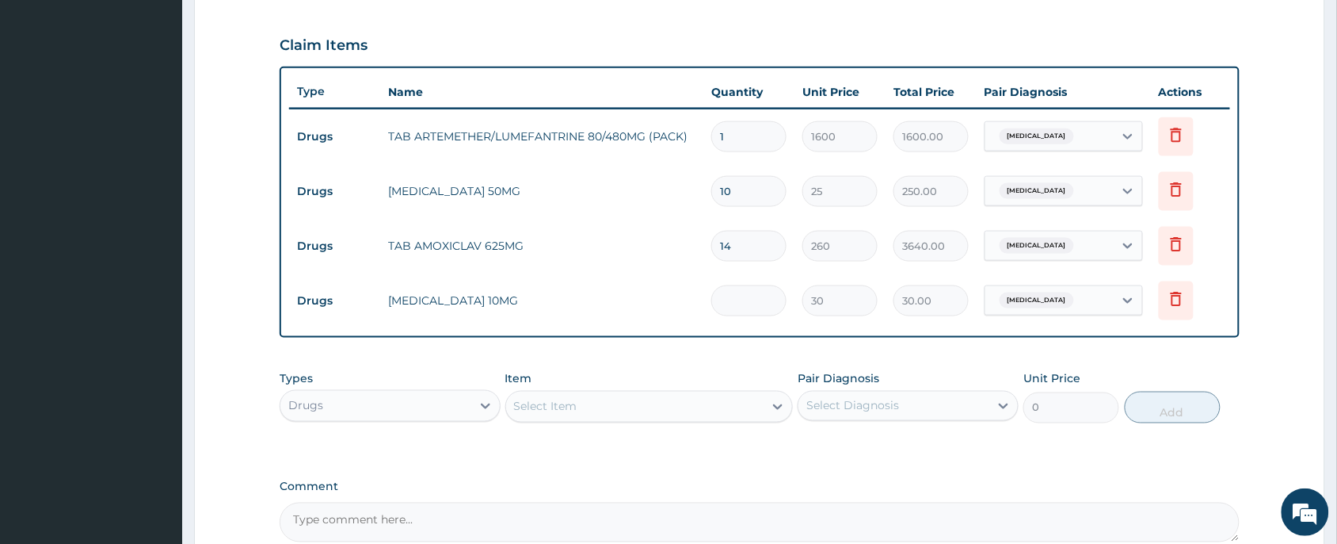
type input "0.00"
type input "5"
type input "150.00"
type input "5"
click at [750, 373] on div "Item Select Item" at bounding box center [650, 397] width 288 height 52
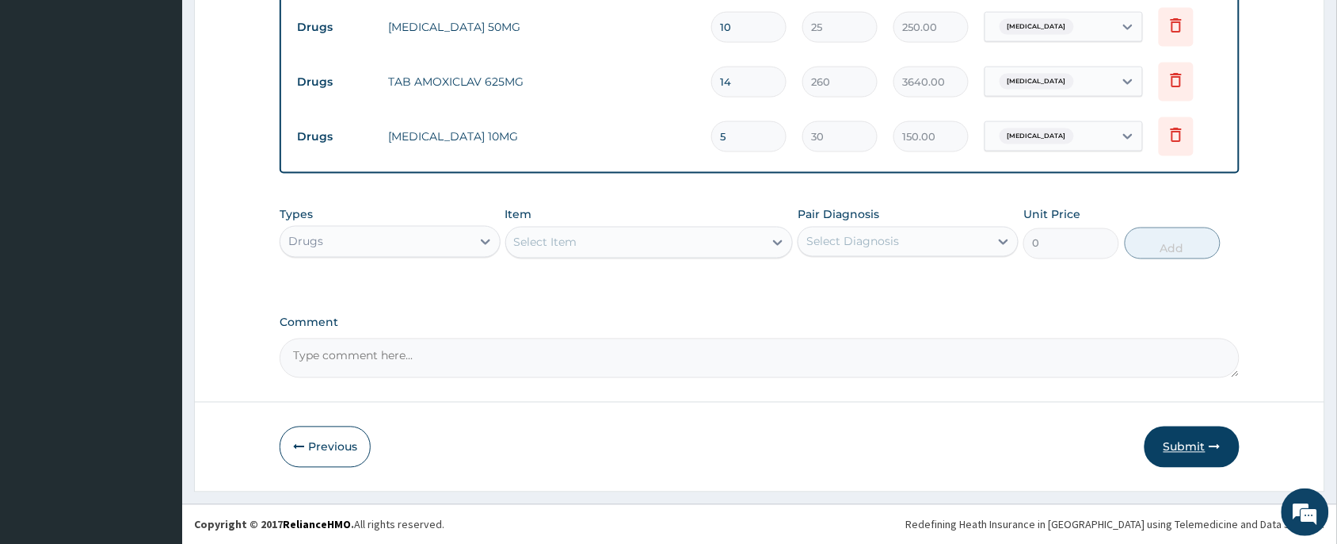
click at [1188, 440] on button "Submit" at bounding box center [1192, 446] width 95 height 41
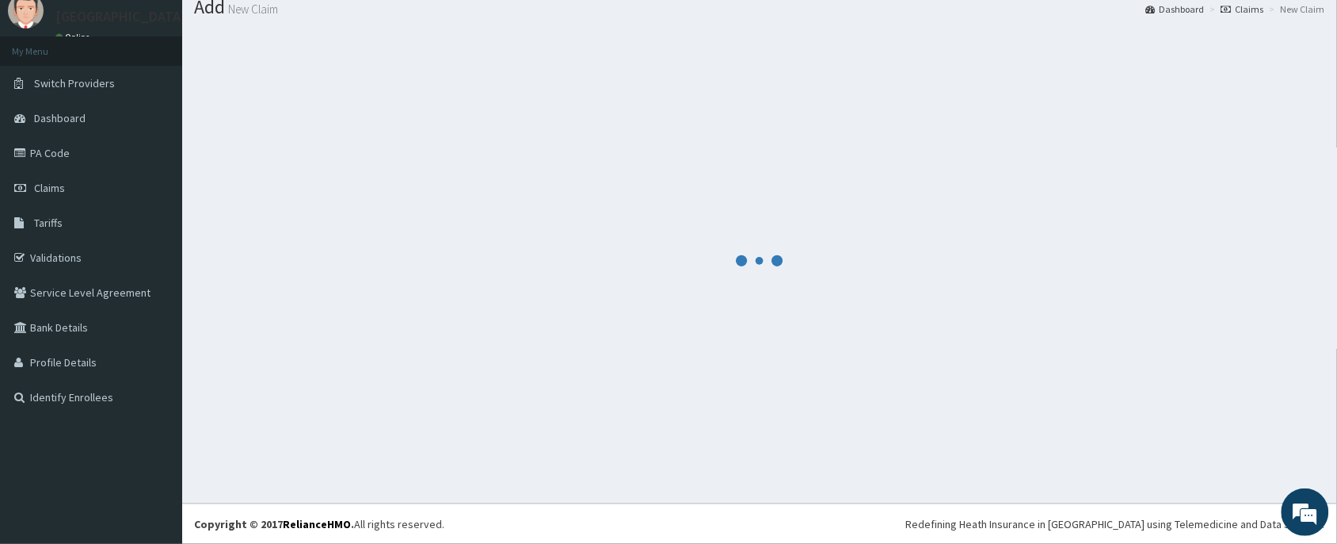
scroll to position [687, 0]
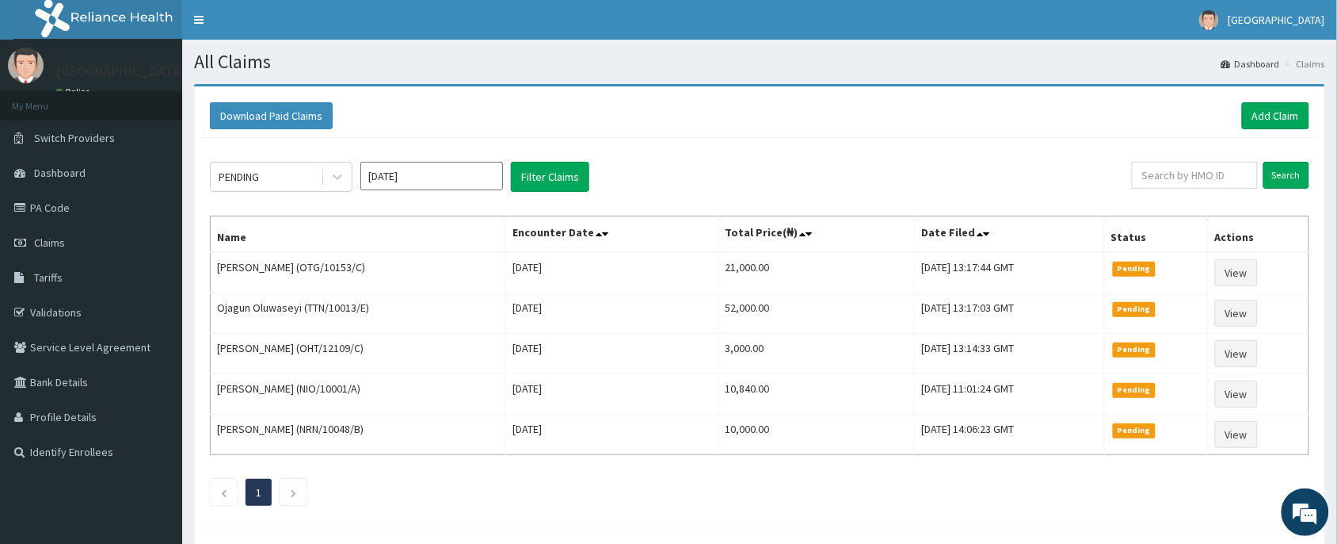
click at [632, 85] on div "Download Paid Claims Add Claim × Note you can only download claims within a max…" at bounding box center [759, 315] width 1131 height 462
